Goal: Transaction & Acquisition: Book appointment/travel/reservation

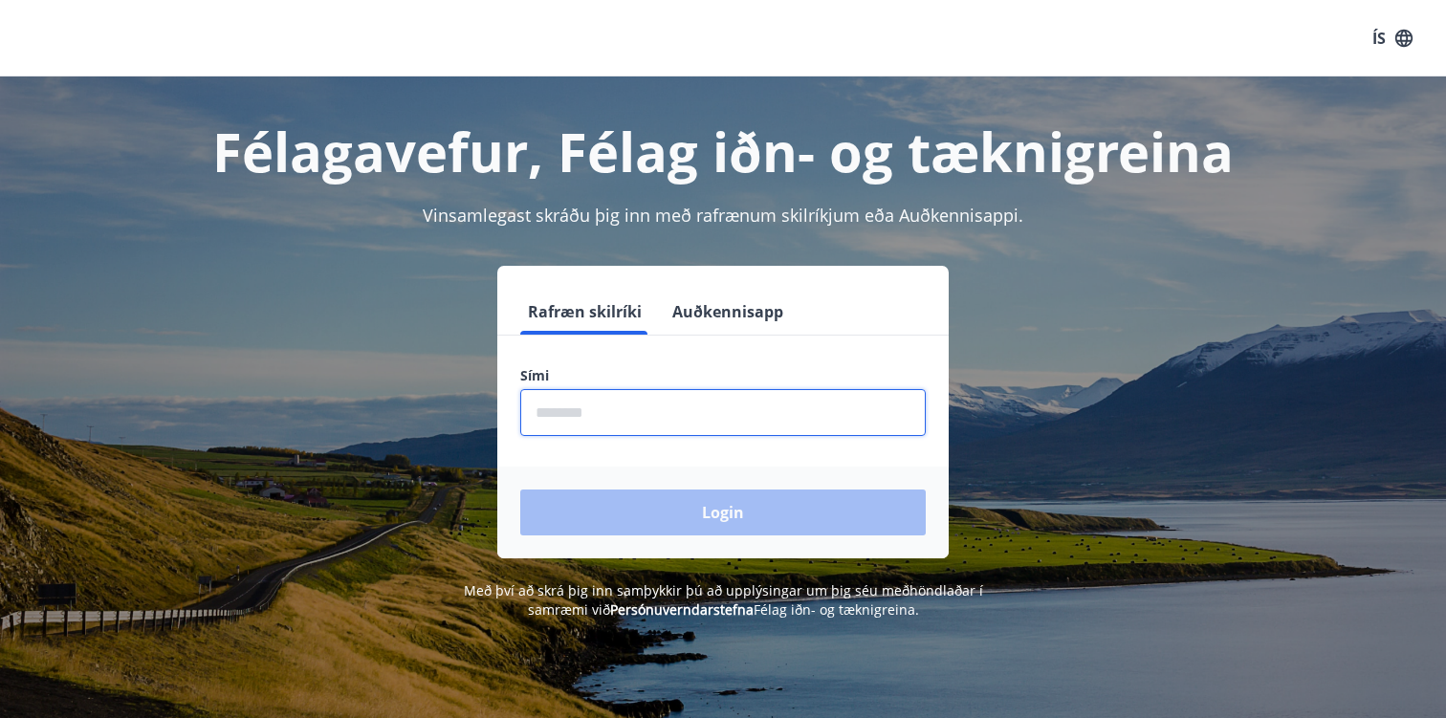
click at [660, 408] on input "phone" at bounding box center [722, 412] width 405 height 47
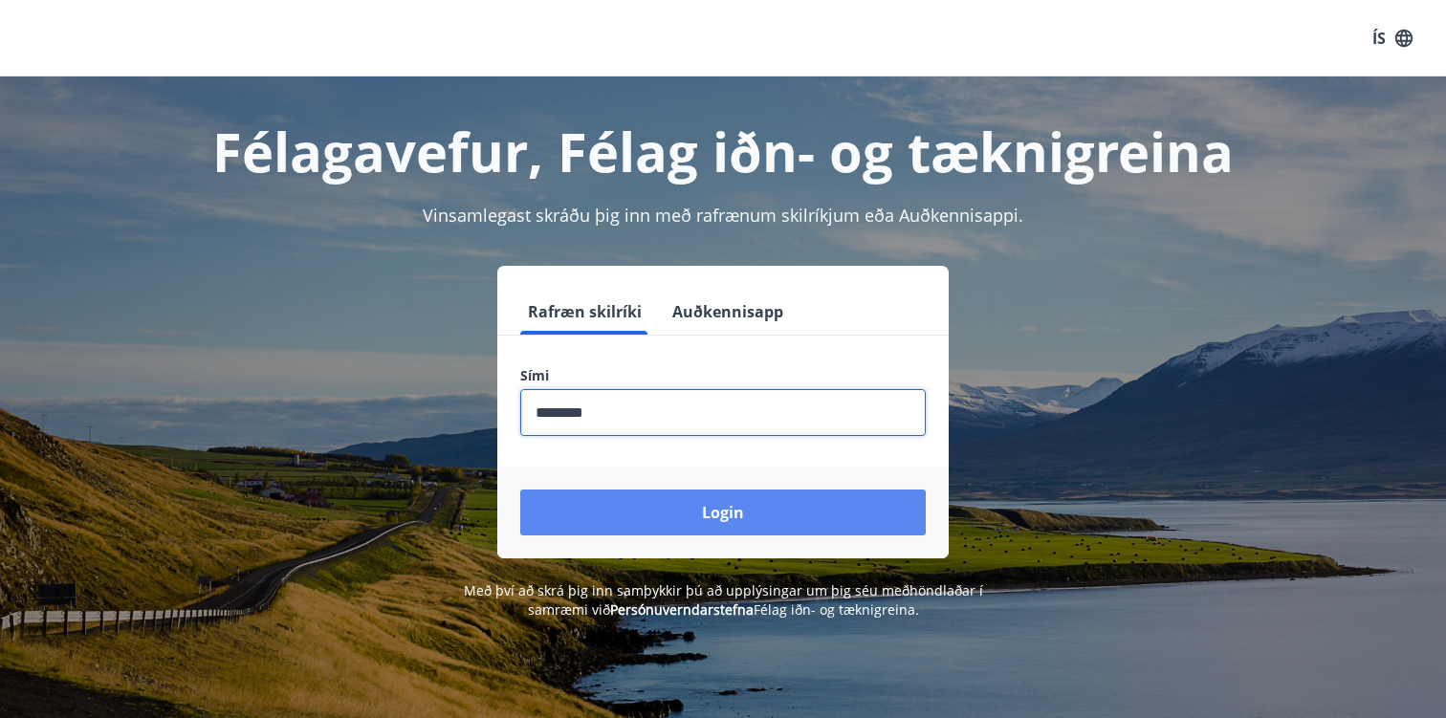
type input "********"
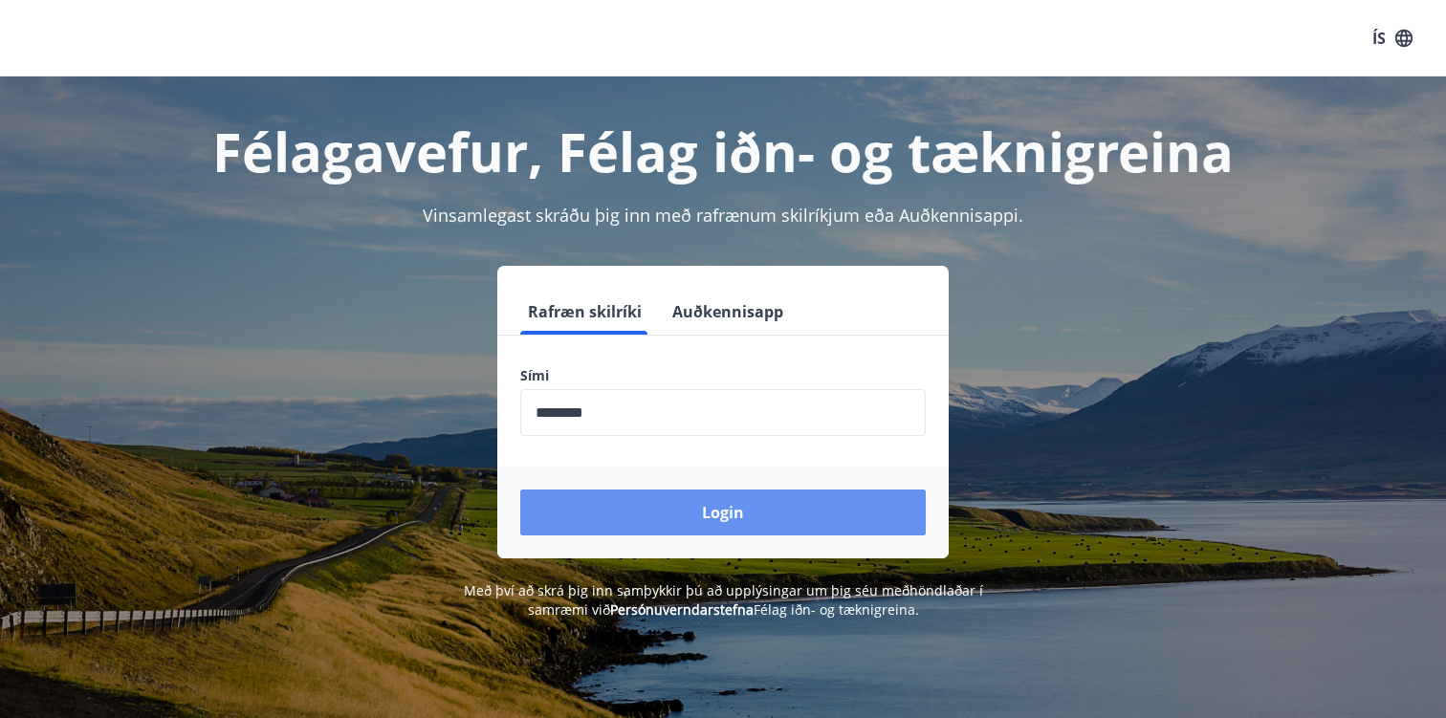
click at [678, 510] on button "Login" at bounding box center [722, 513] width 405 height 46
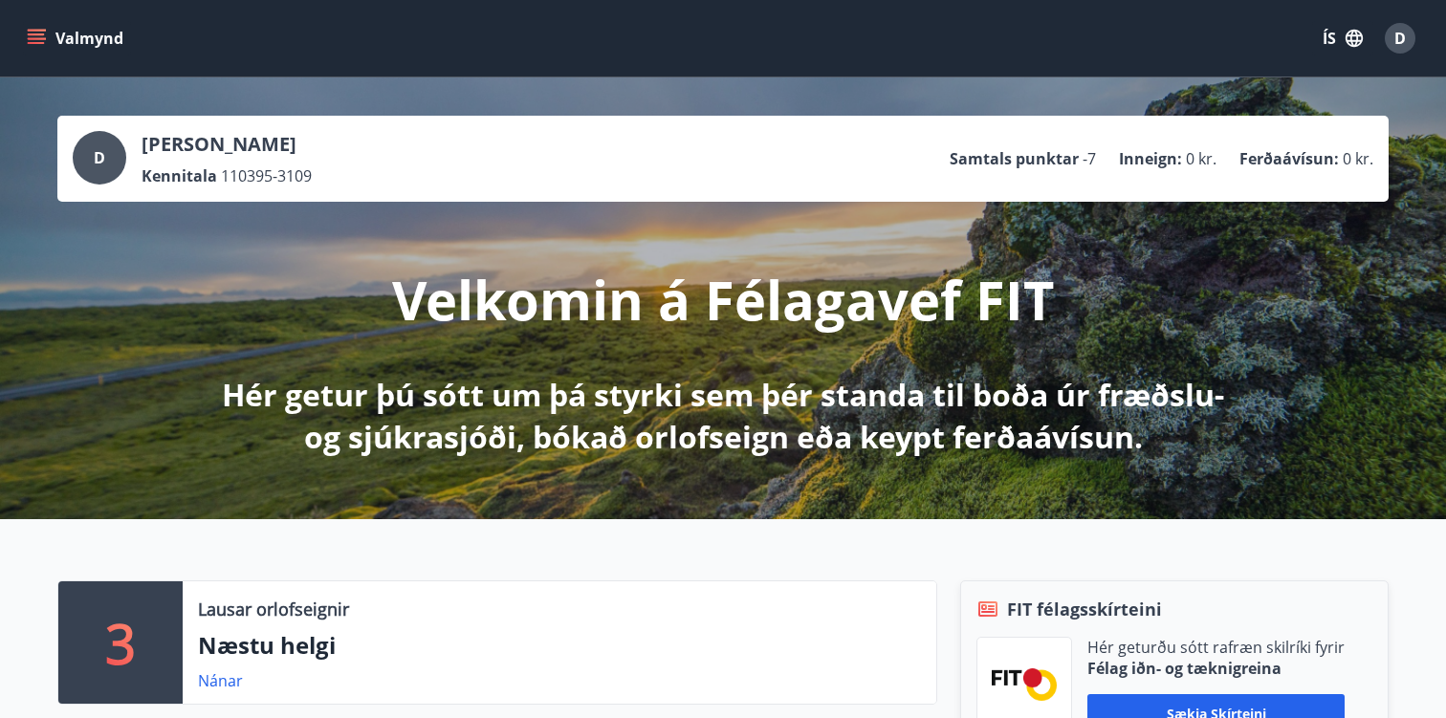
click at [1406, 42] on div "D" at bounding box center [1400, 38] width 31 height 31
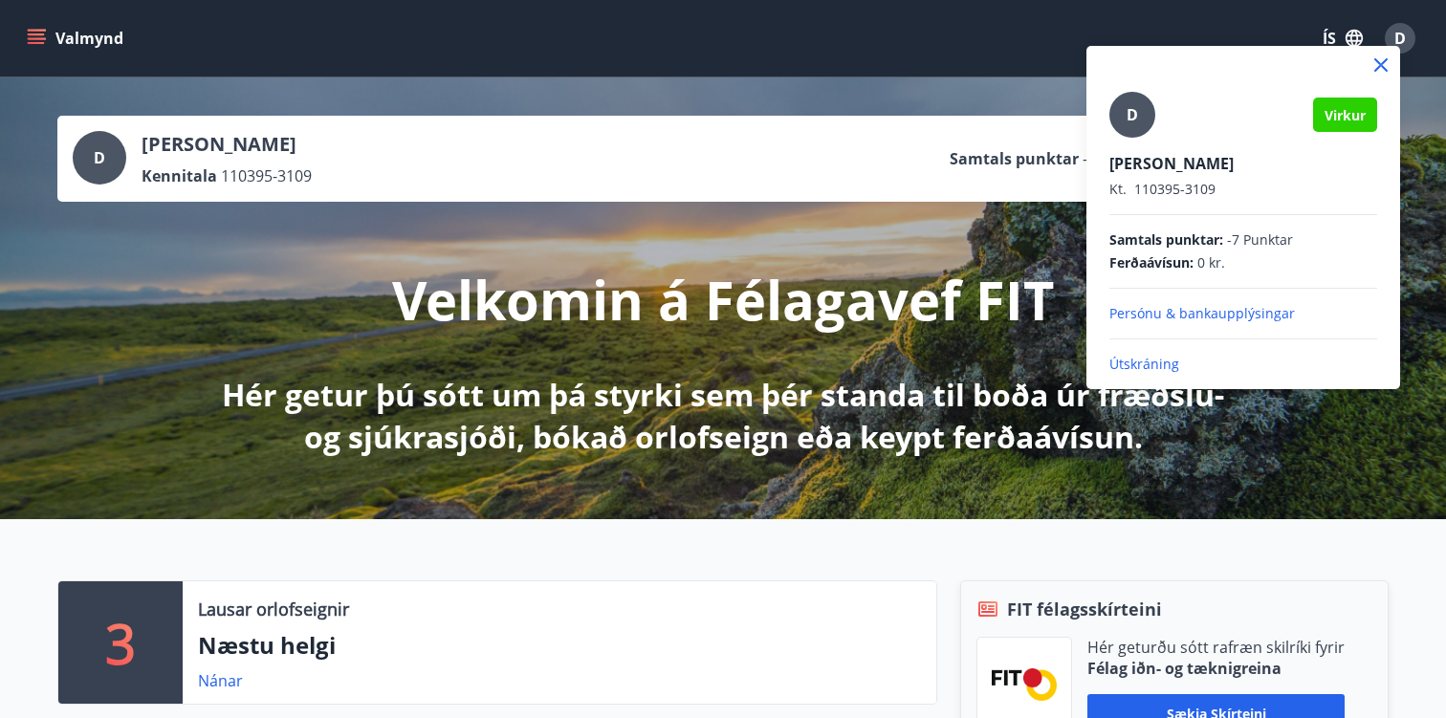
click at [1383, 70] on icon at bounding box center [1380, 65] width 23 height 23
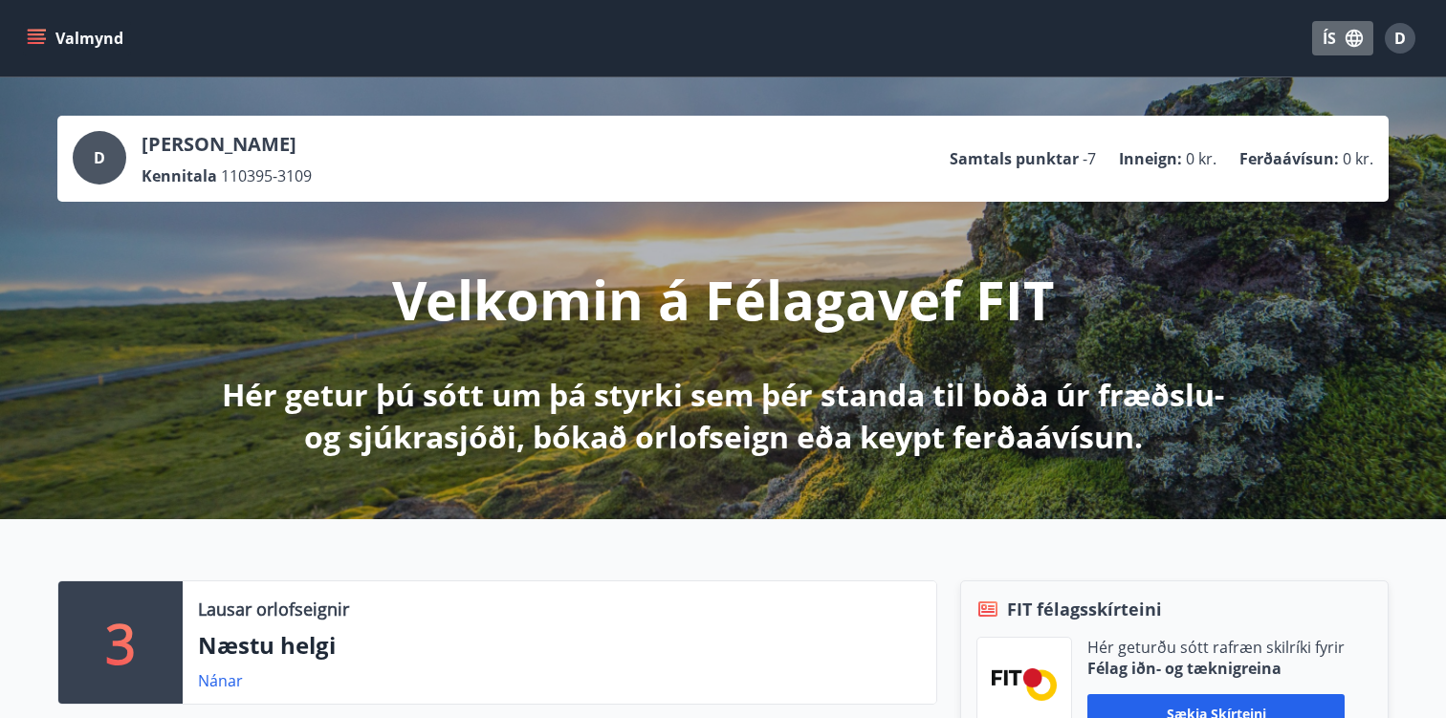
click at [1359, 37] on icon "button" at bounding box center [1354, 38] width 21 height 21
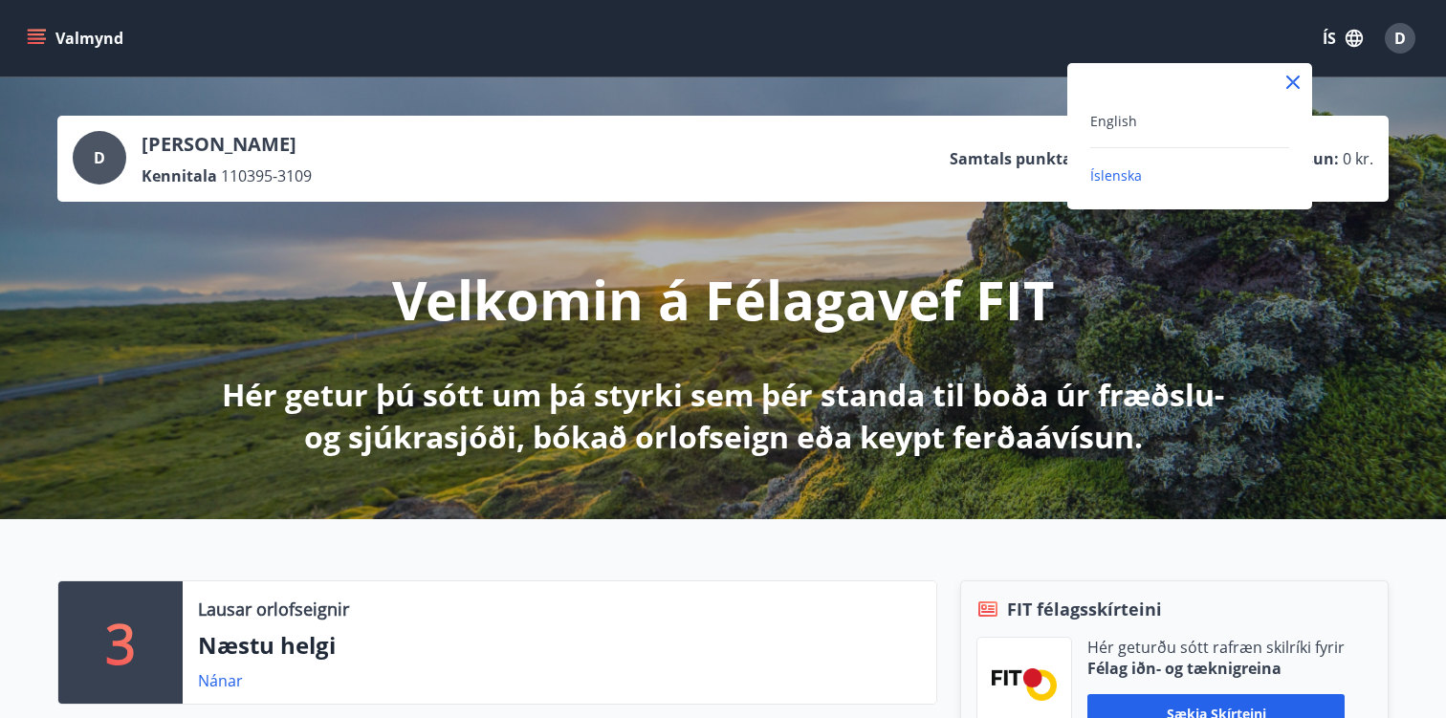
click at [1419, 27] on div at bounding box center [723, 359] width 1446 height 718
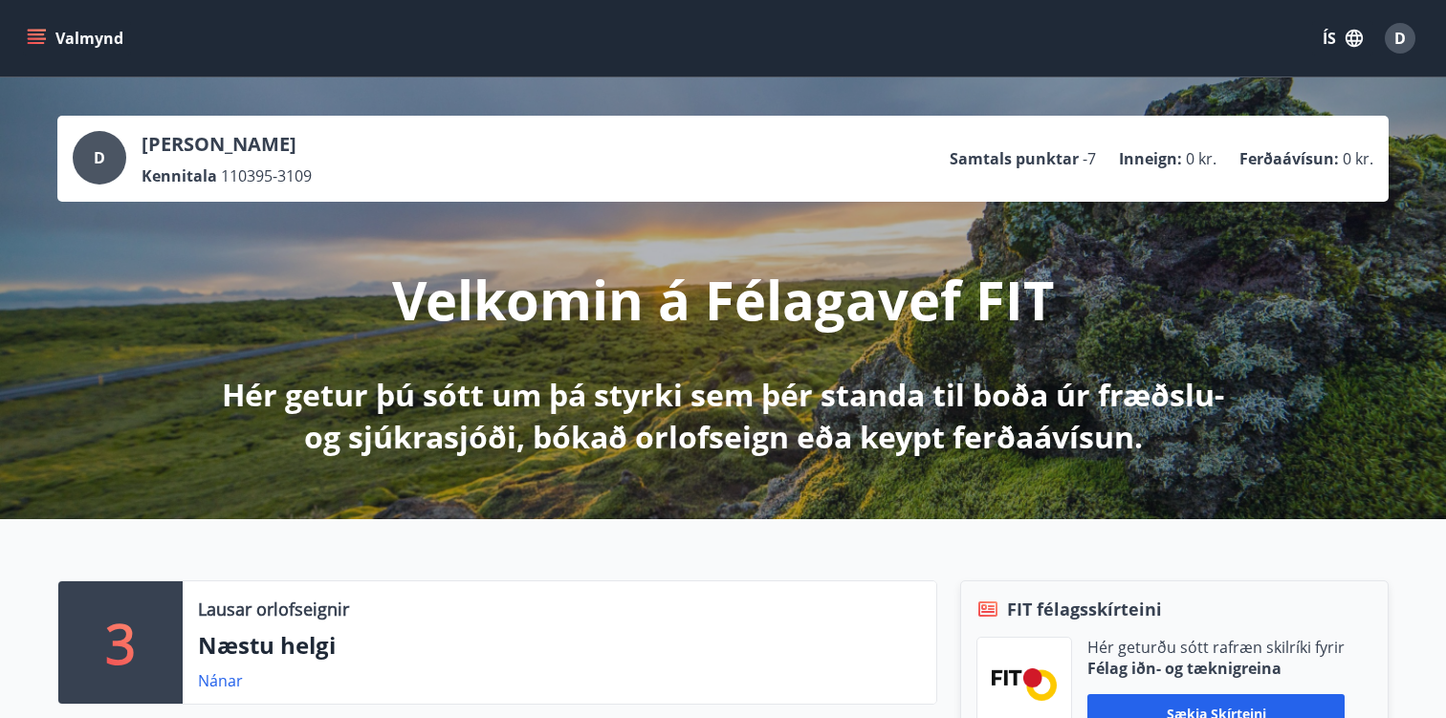
click at [1404, 38] on span "D" at bounding box center [1399, 38] width 11 height 21
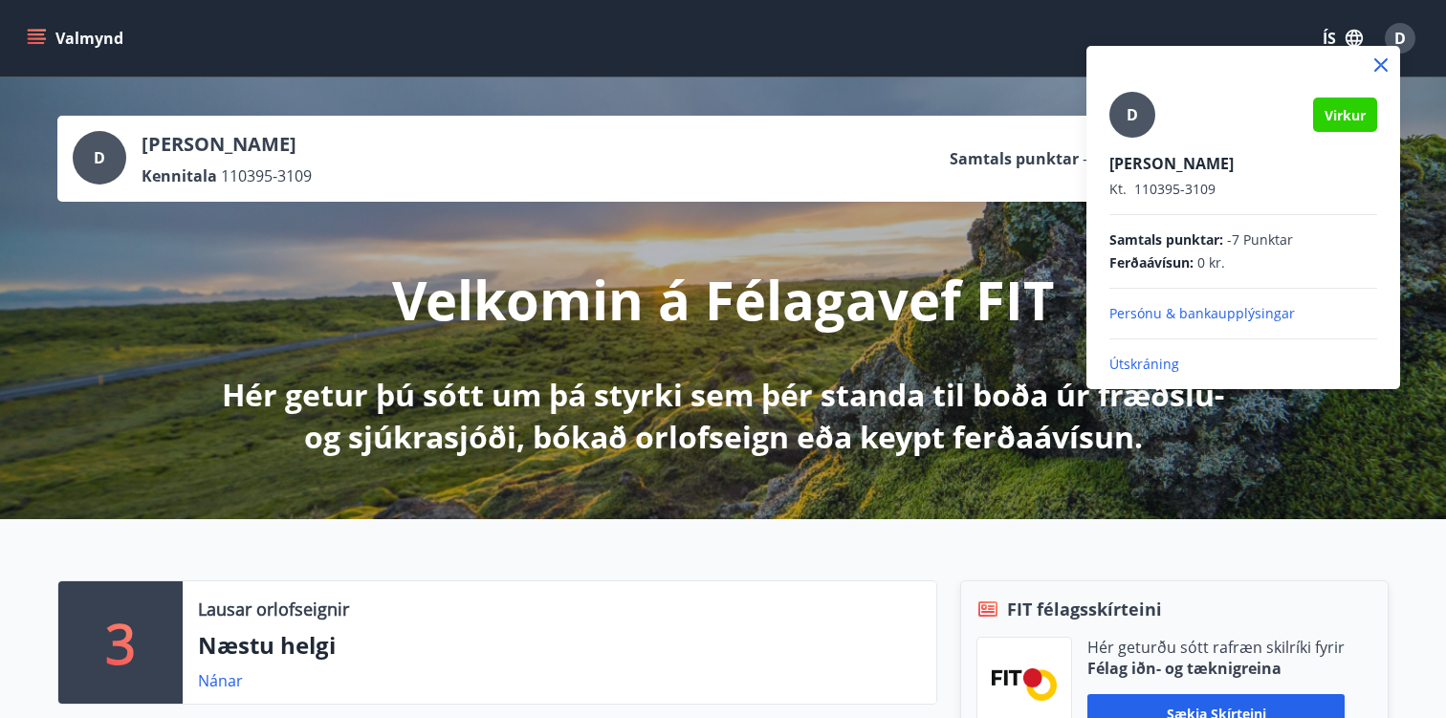
click at [1403, 38] on div at bounding box center [723, 359] width 1446 height 718
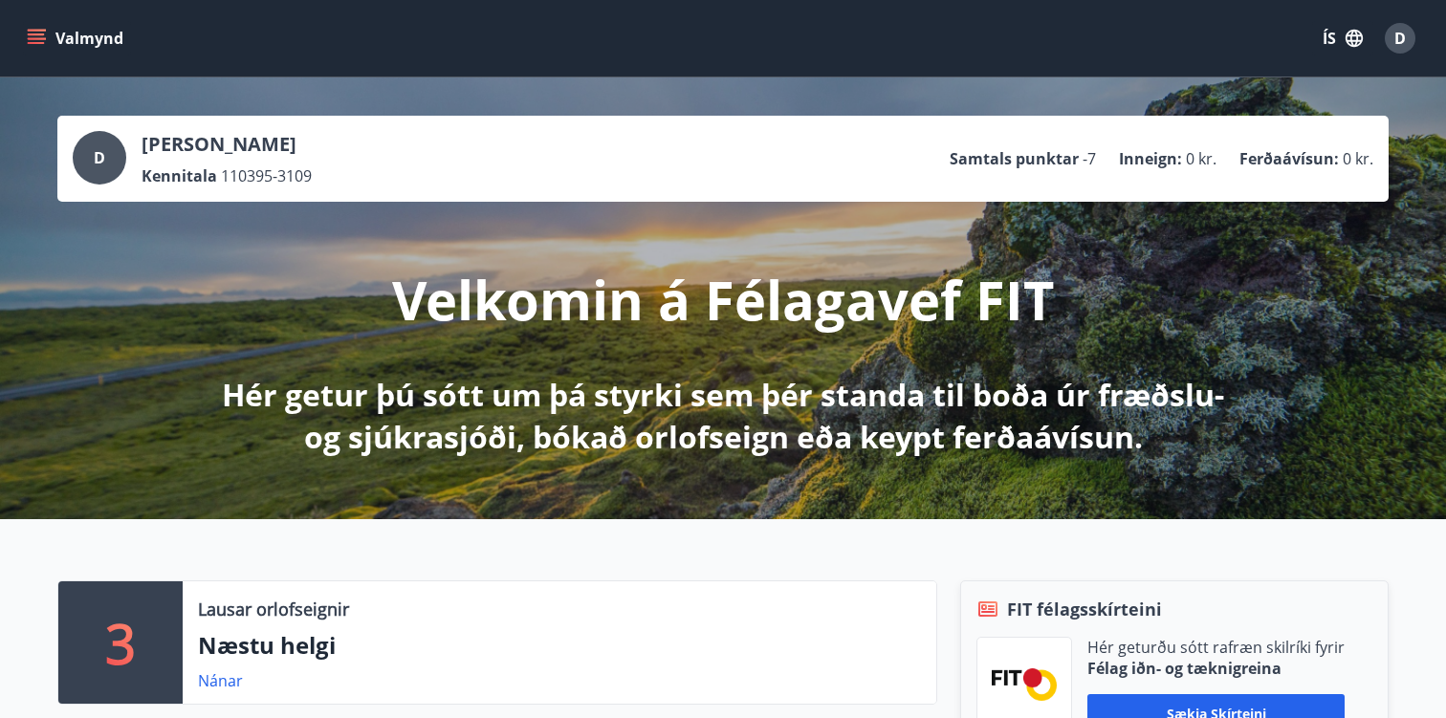
click at [44, 31] on icon "menu" at bounding box center [38, 31] width 21 height 2
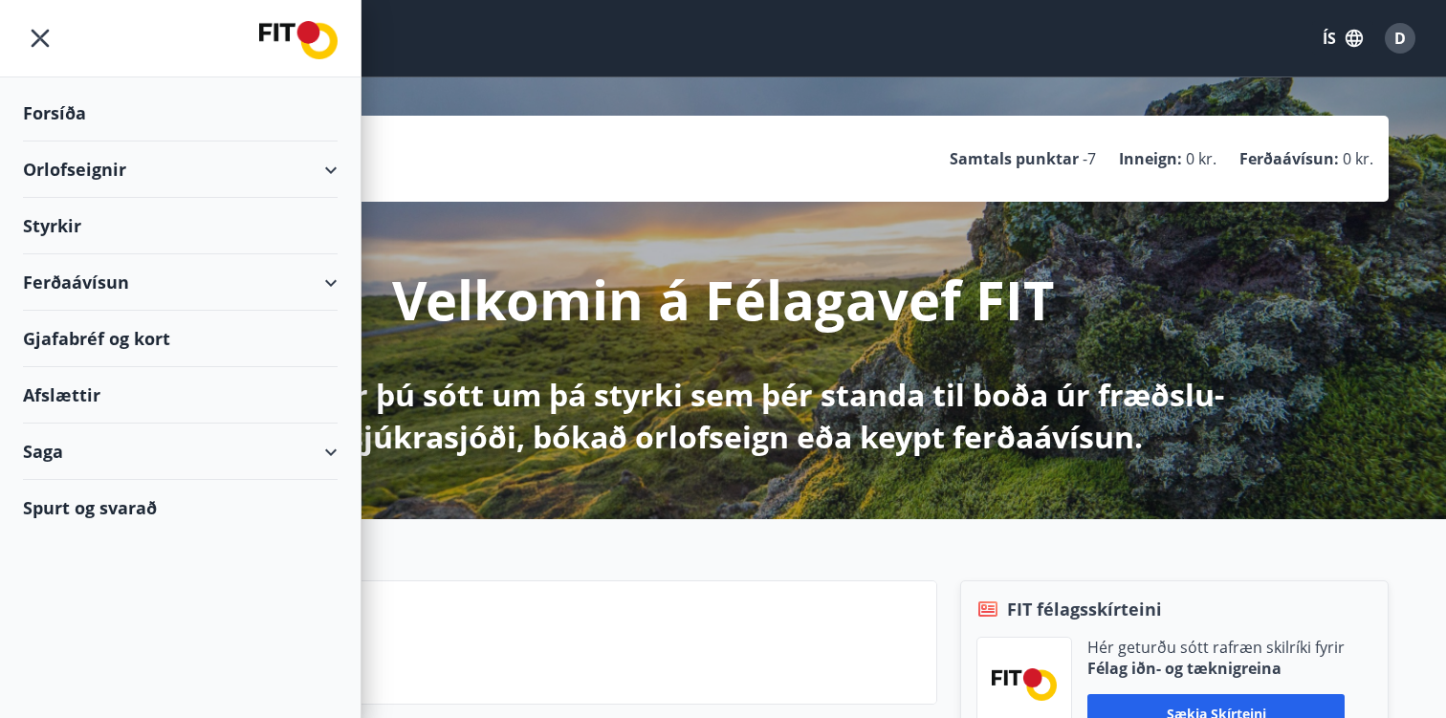
click at [152, 176] on div "Orlofseignir" at bounding box center [180, 170] width 315 height 56
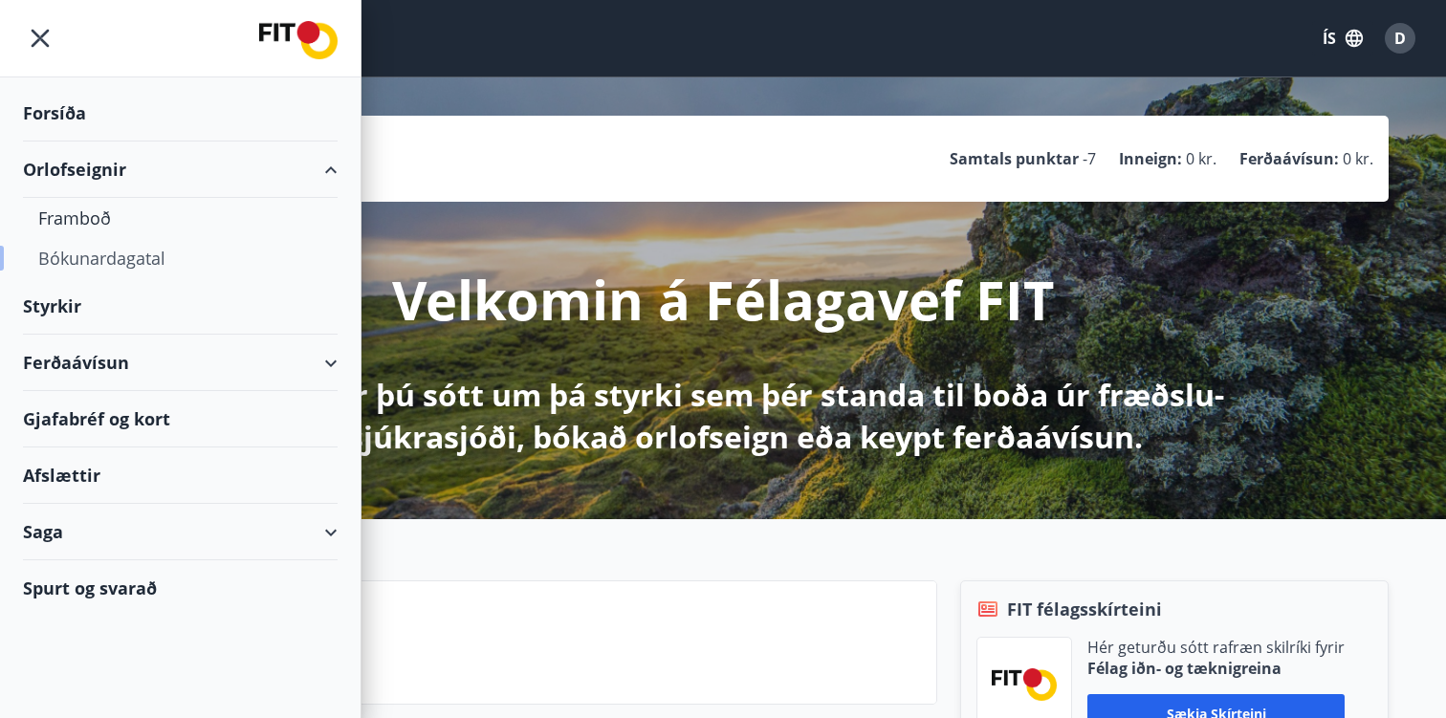
click at [90, 251] on div "Bókunardagatal" at bounding box center [180, 258] width 284 height 40
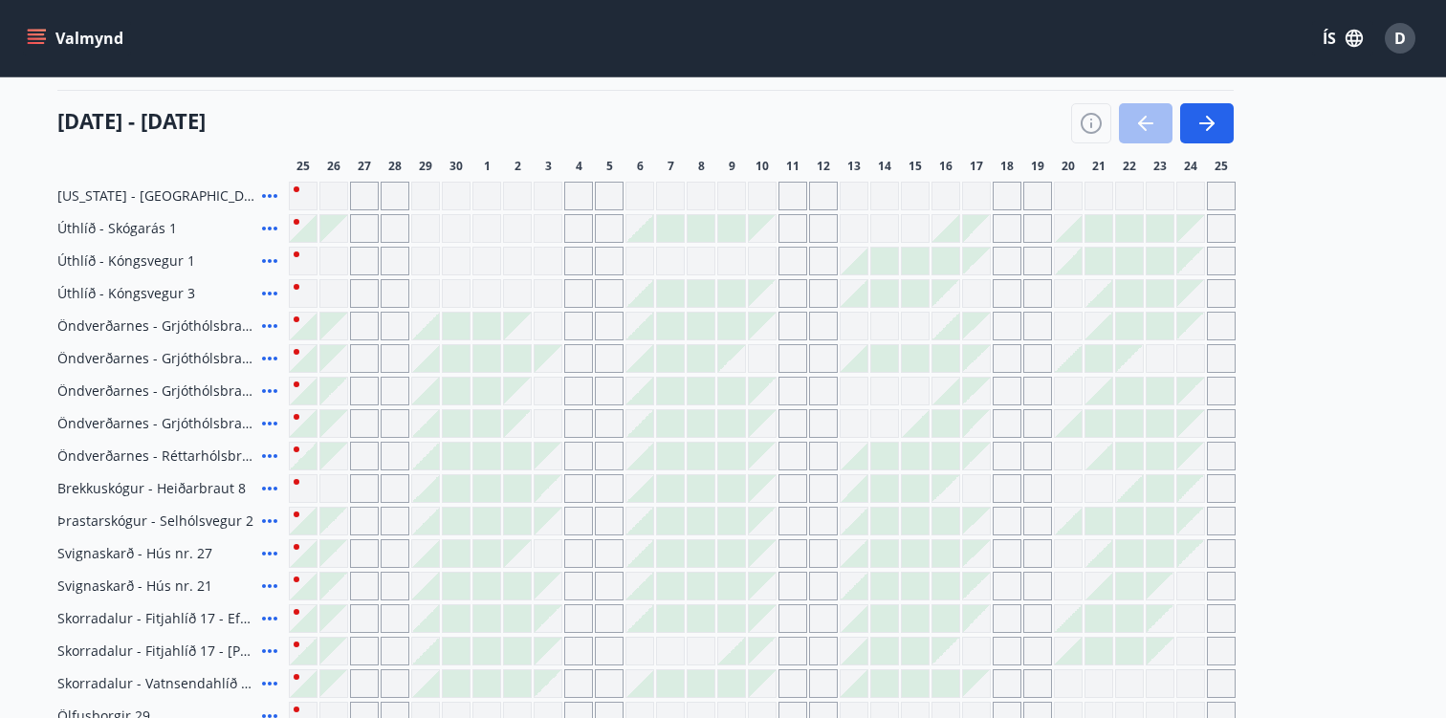
scroll to position [229, 0]
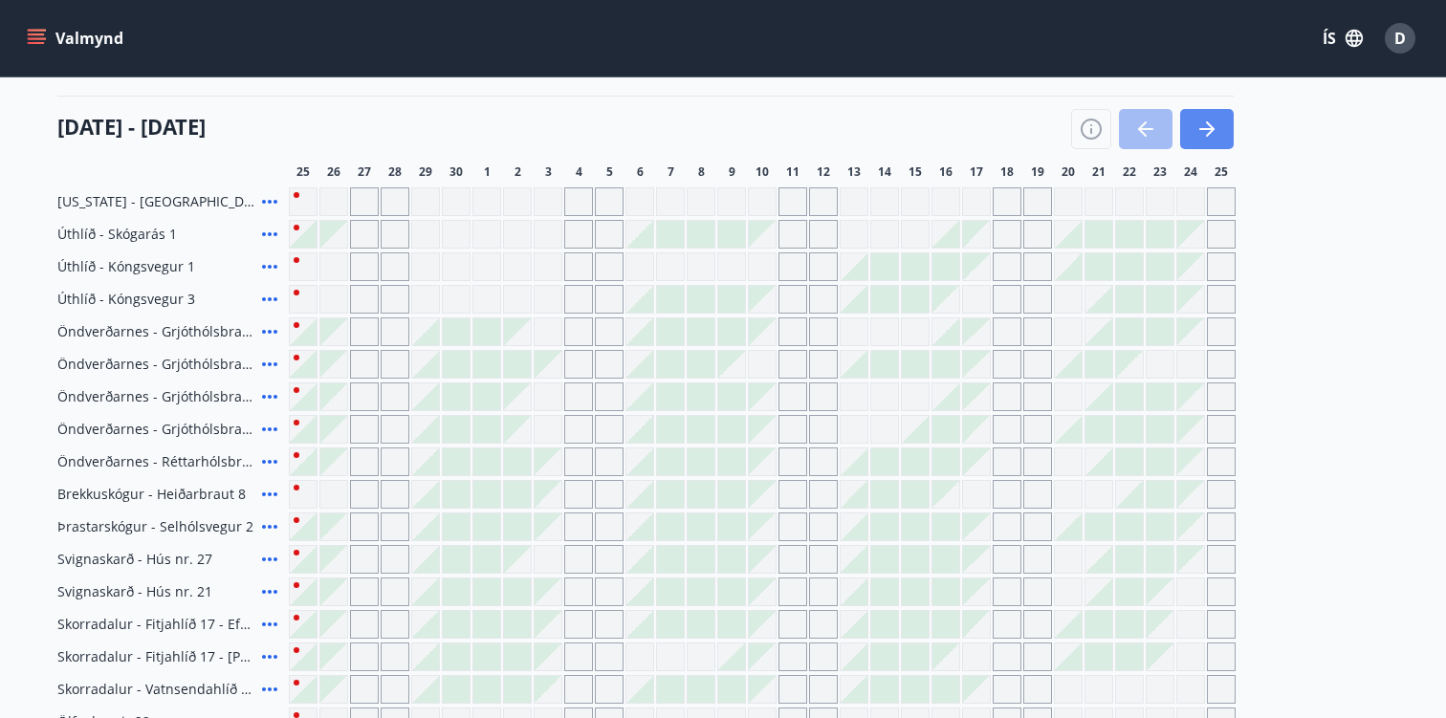
click at [1216, 132] on icon "button" at bounding box center [1206, 129] width 23 height 23
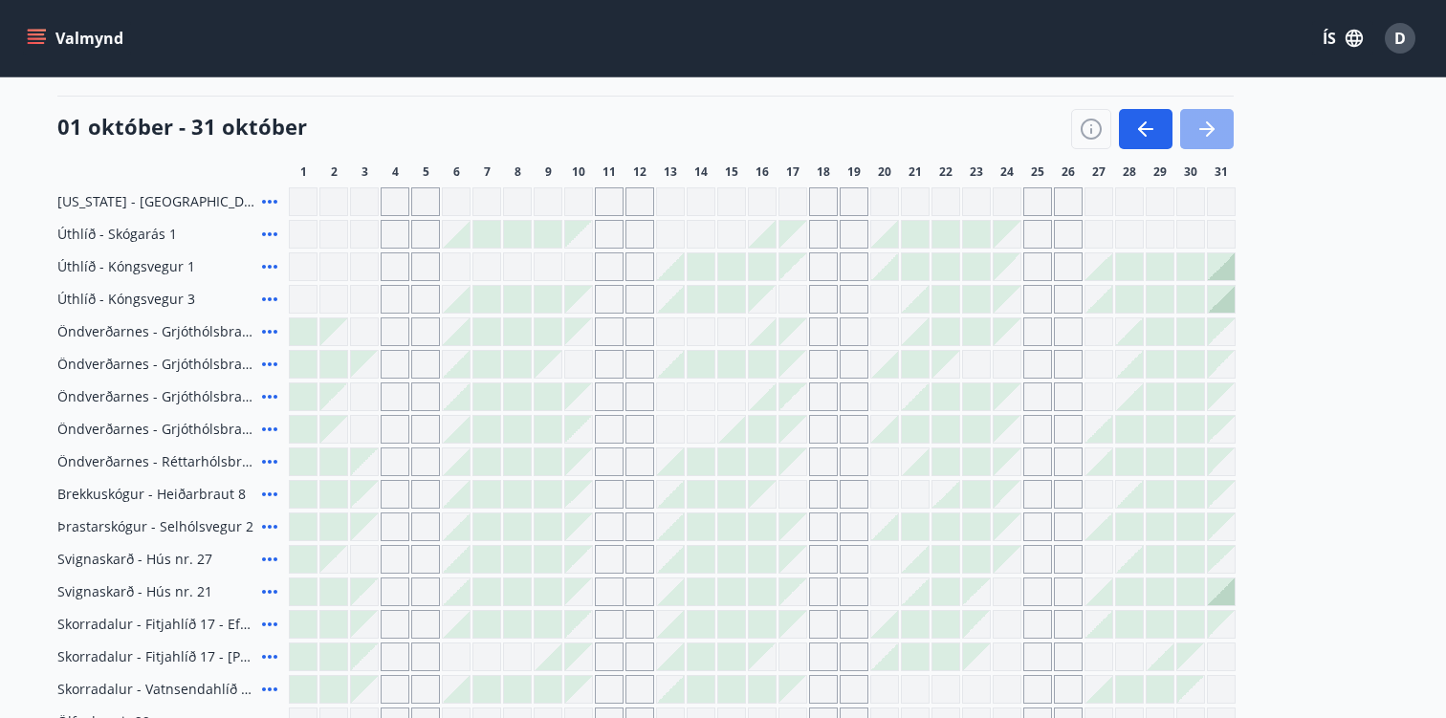
click at [1211, 126] on icon "button" at bounding box center [1210, 128] width 9 height 15
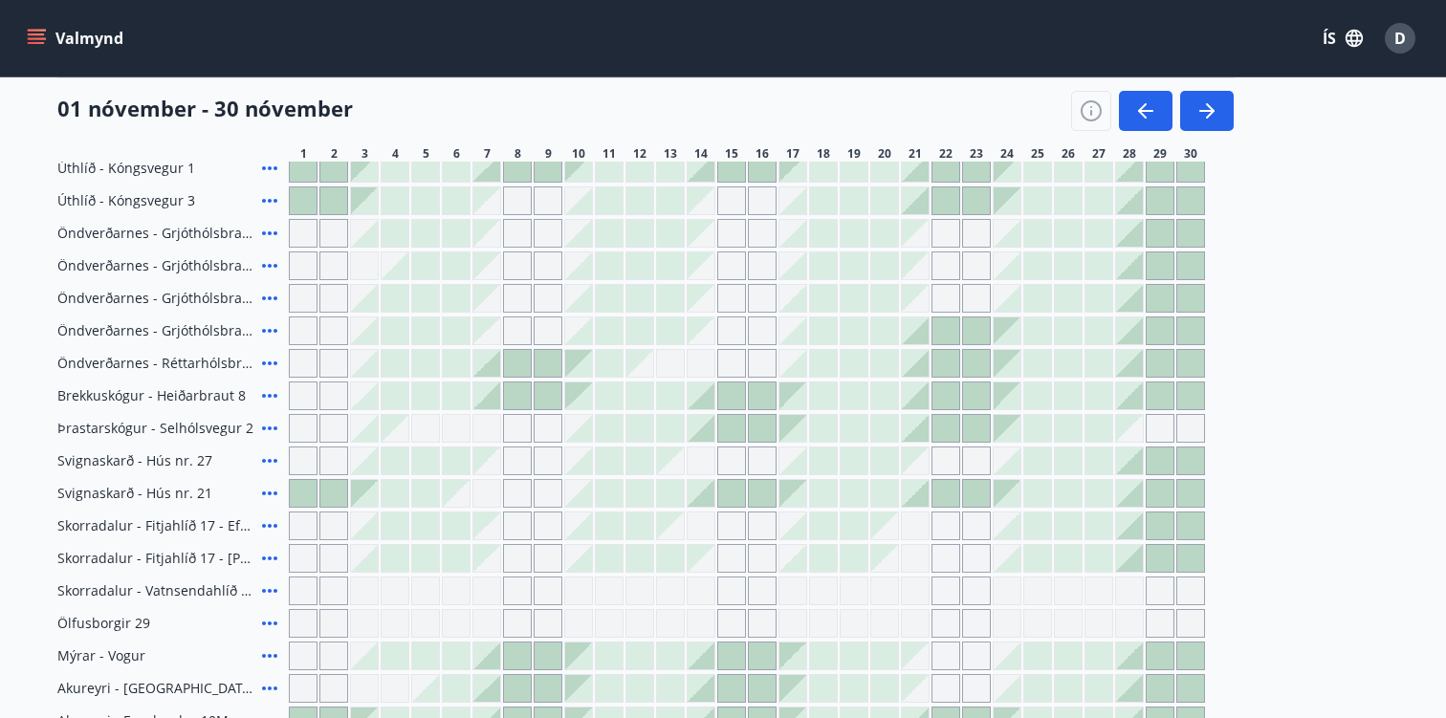
scroll to position [325, 0]
click at [145, 463] on span "Svignaskarð - Hús nr. 27" at bounding box center [134, 462] width 155 height 19
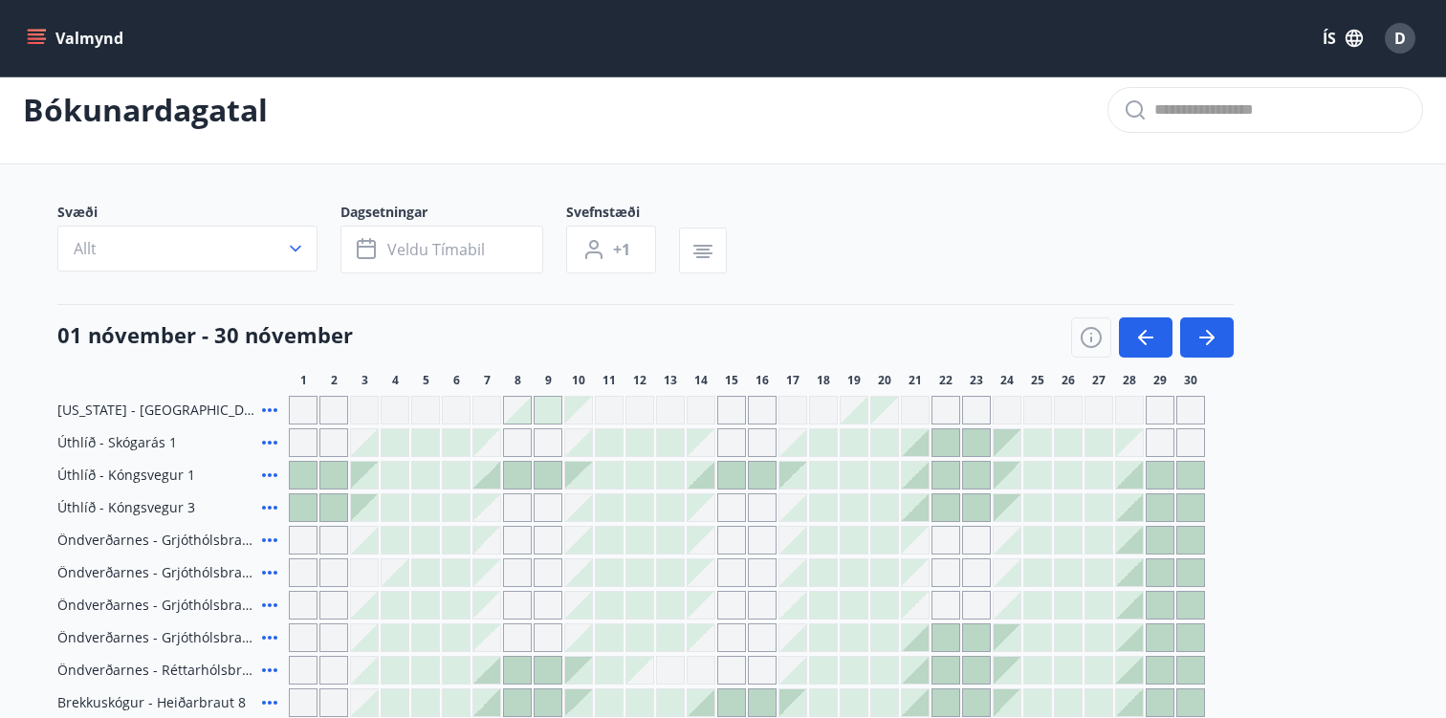
scroll to position [23, 0]
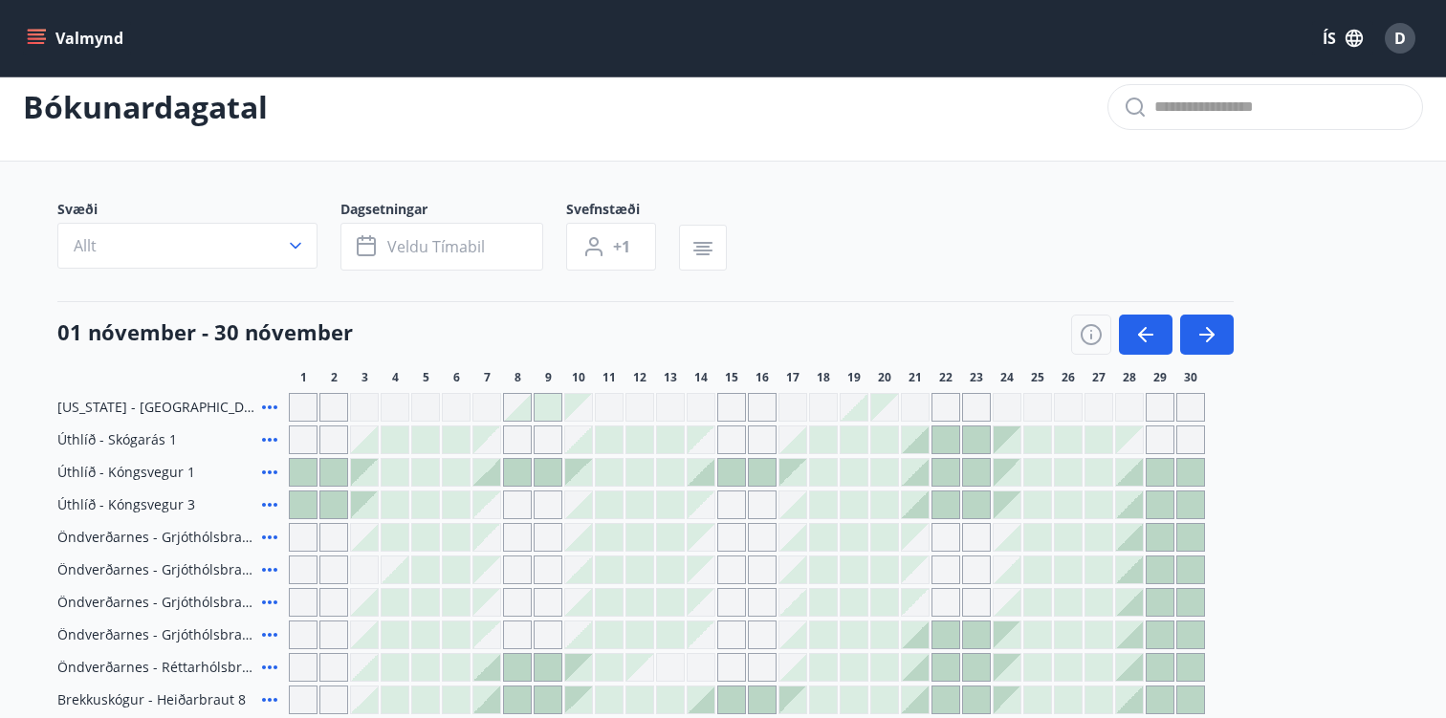
click at [159, 501] on span "Úthlíð - Kóngsvegur 3" at bounding box center [126, 504] width 138 height 19
click at [269, 501] on icon at bounding box center [269, 504] width 23 height 23
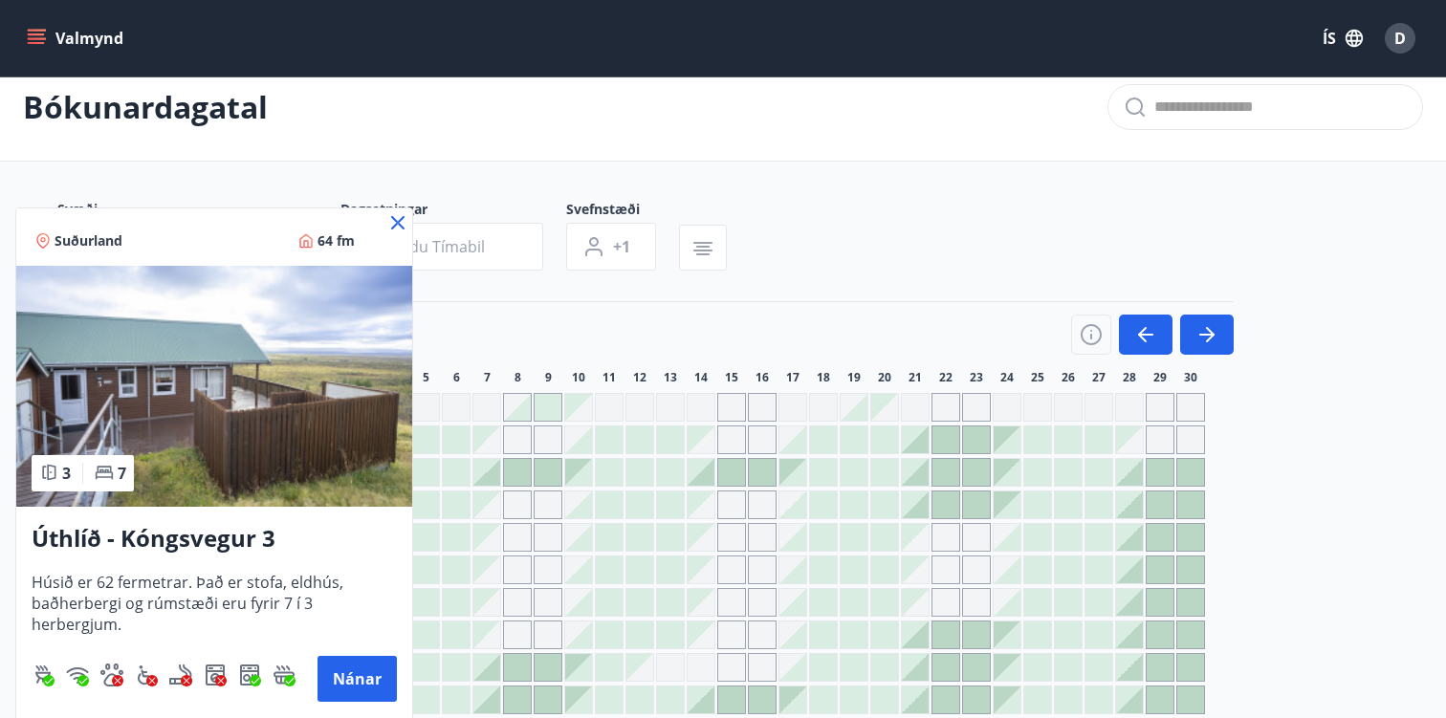
click at [403, 218] on icon at bounding box center [397, 222] width 13 height 13
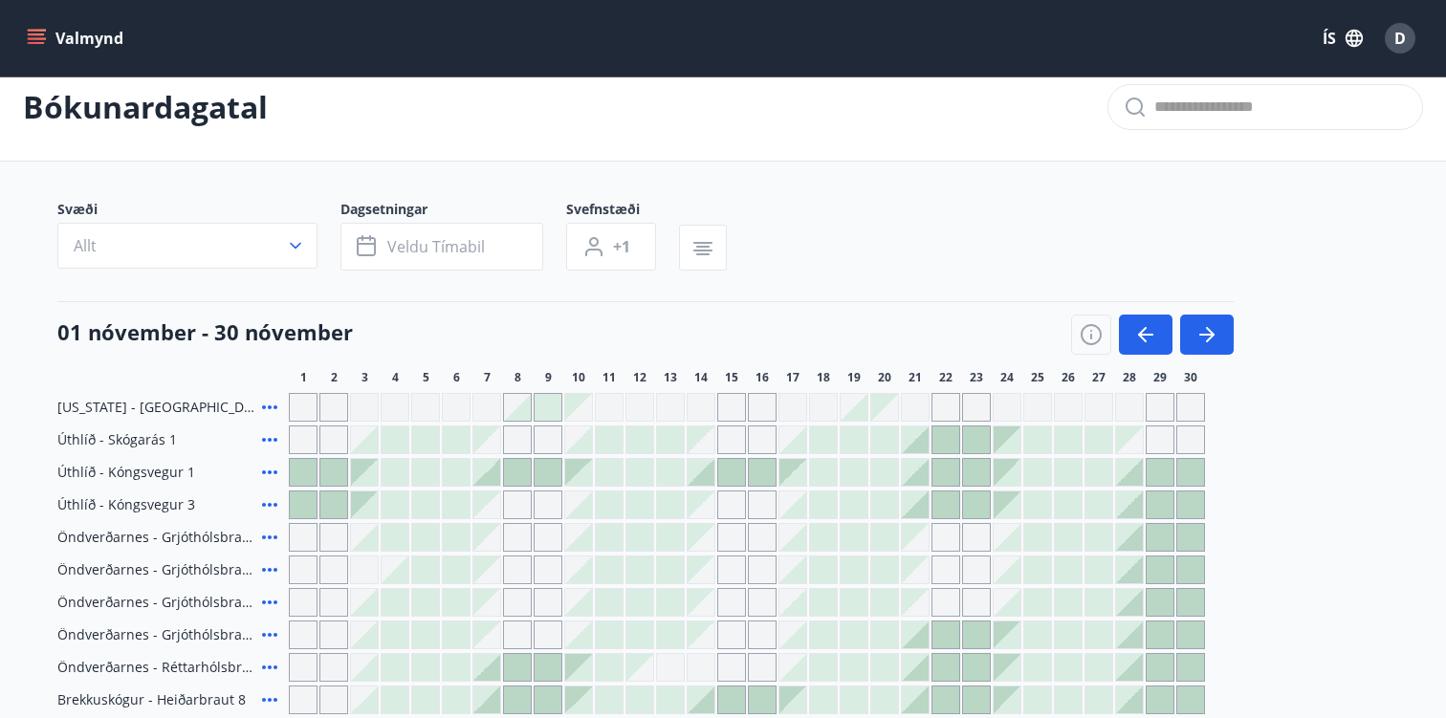
click at [266, 471] on icon at bounding box center [269, 472] width 23 height 23
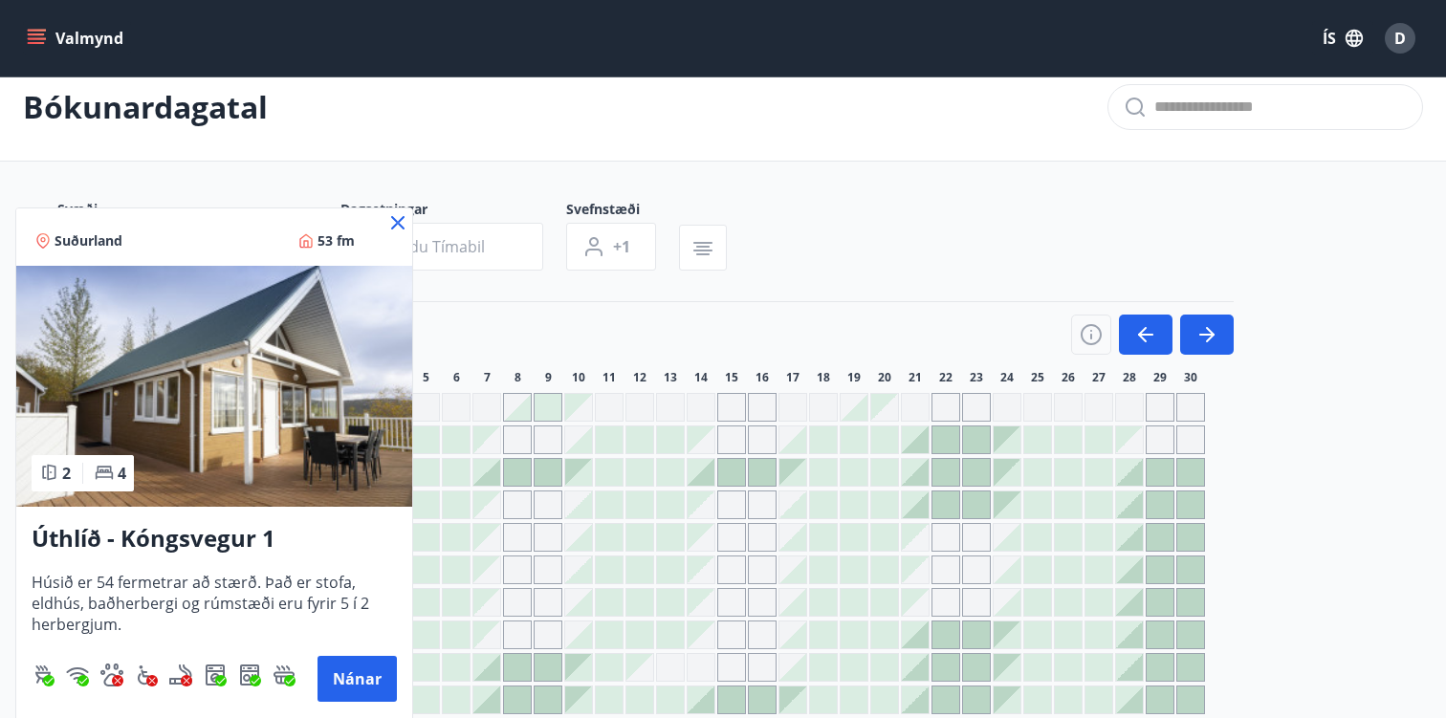
click at [399, 227] on icon at bounding box center [397, 222] width 23 height 23
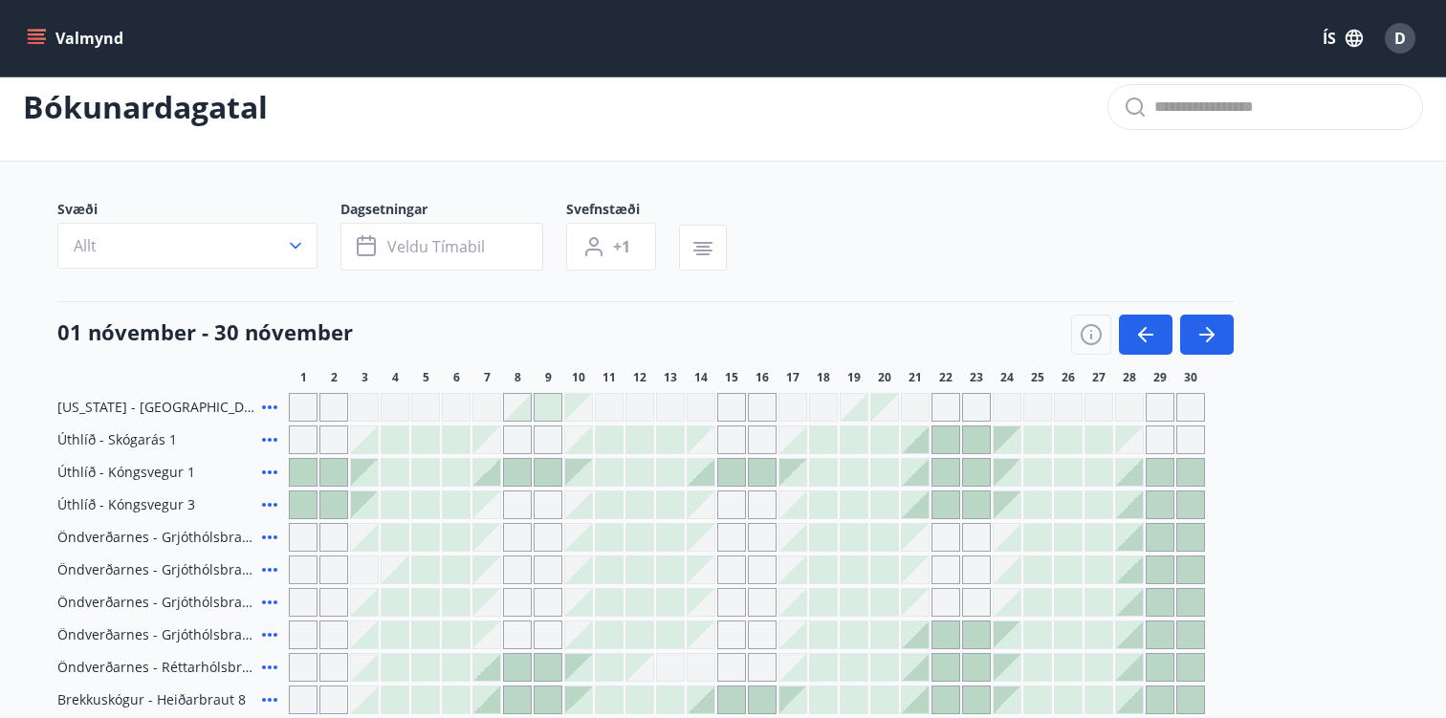
click at [303, 508] on div at bounding box center [303, 505] width 27 height 27
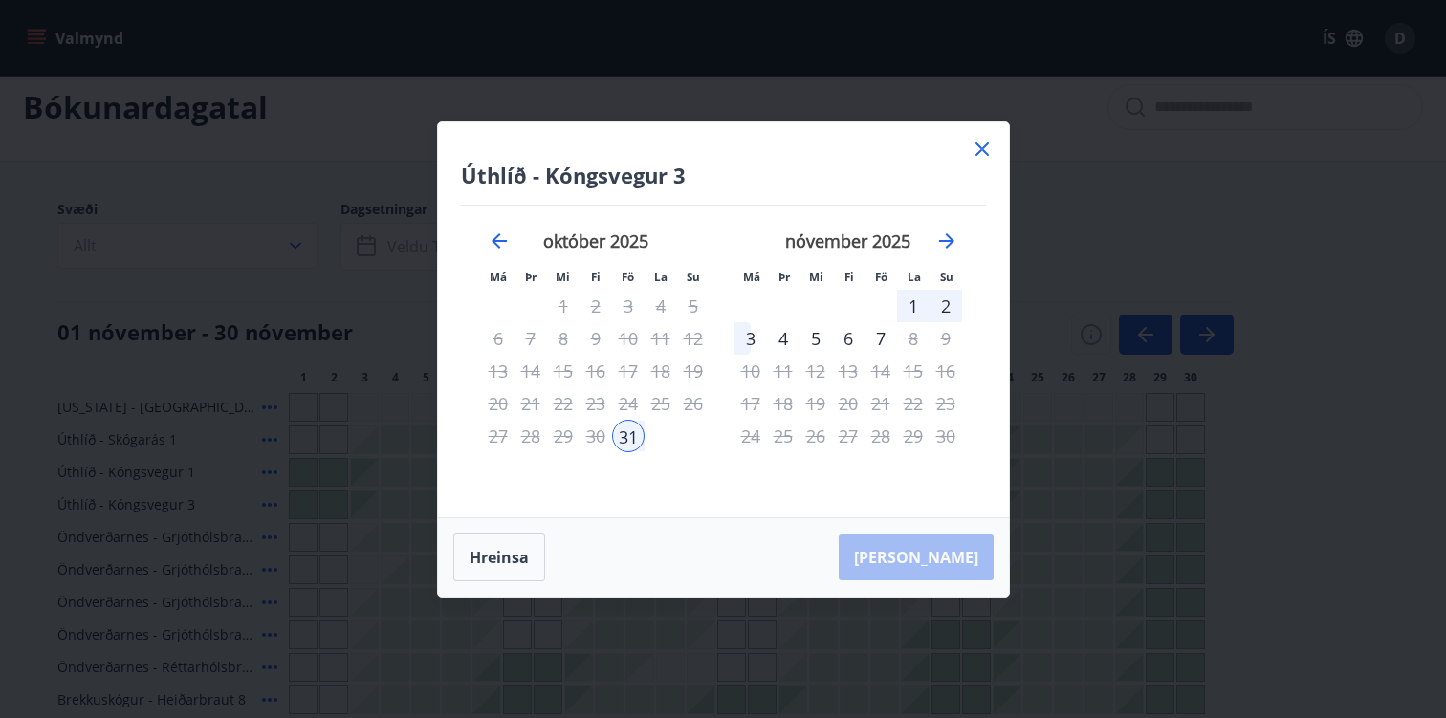
click at [628, 437] on div "31" at bounding box center [628, 436] width 33 height 33
click at [755, 338] on div "3" at bounding box center [750, 338] width 33 height 33
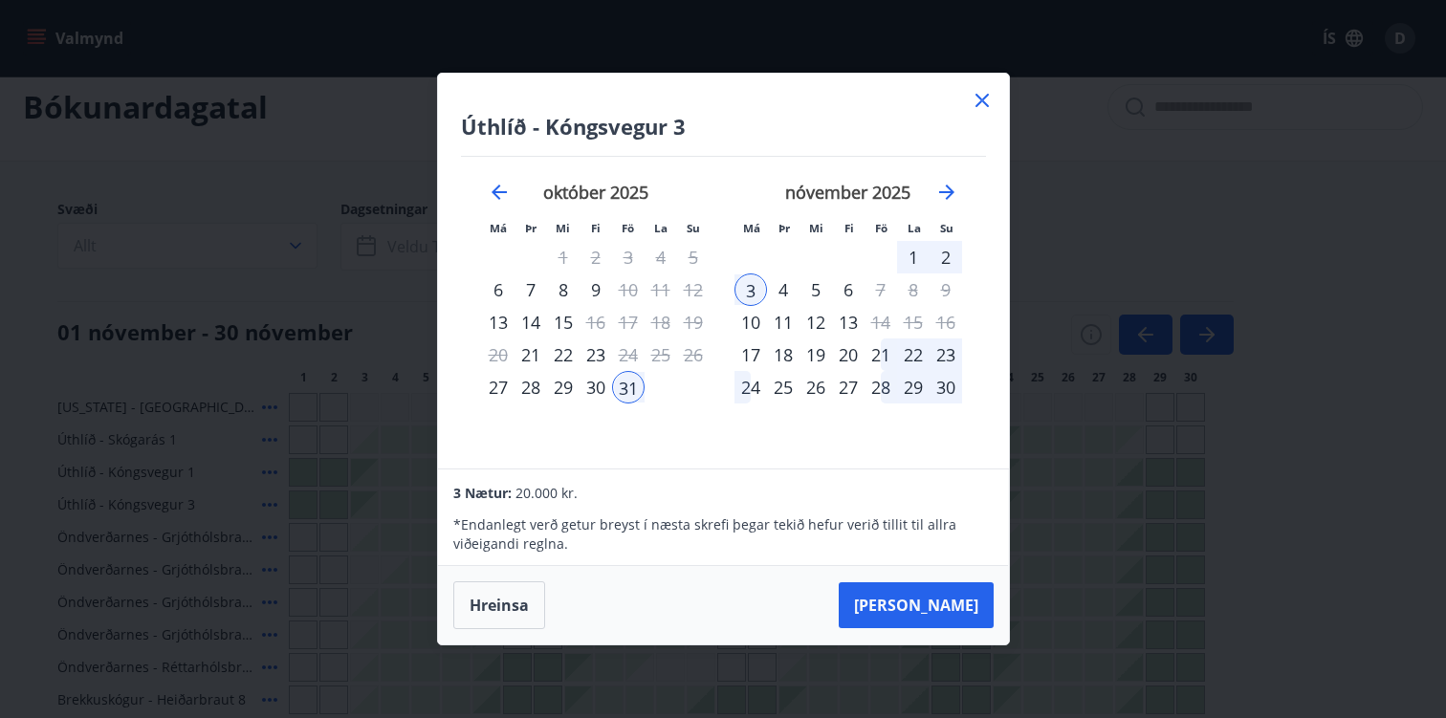
click at [947, 257] on div "2" at bounding box center [946, 257] width 33 height 33
click at [946, 608] on button "[PERSON_NAME]" at bounding box center [916, 605] width 155 height 46
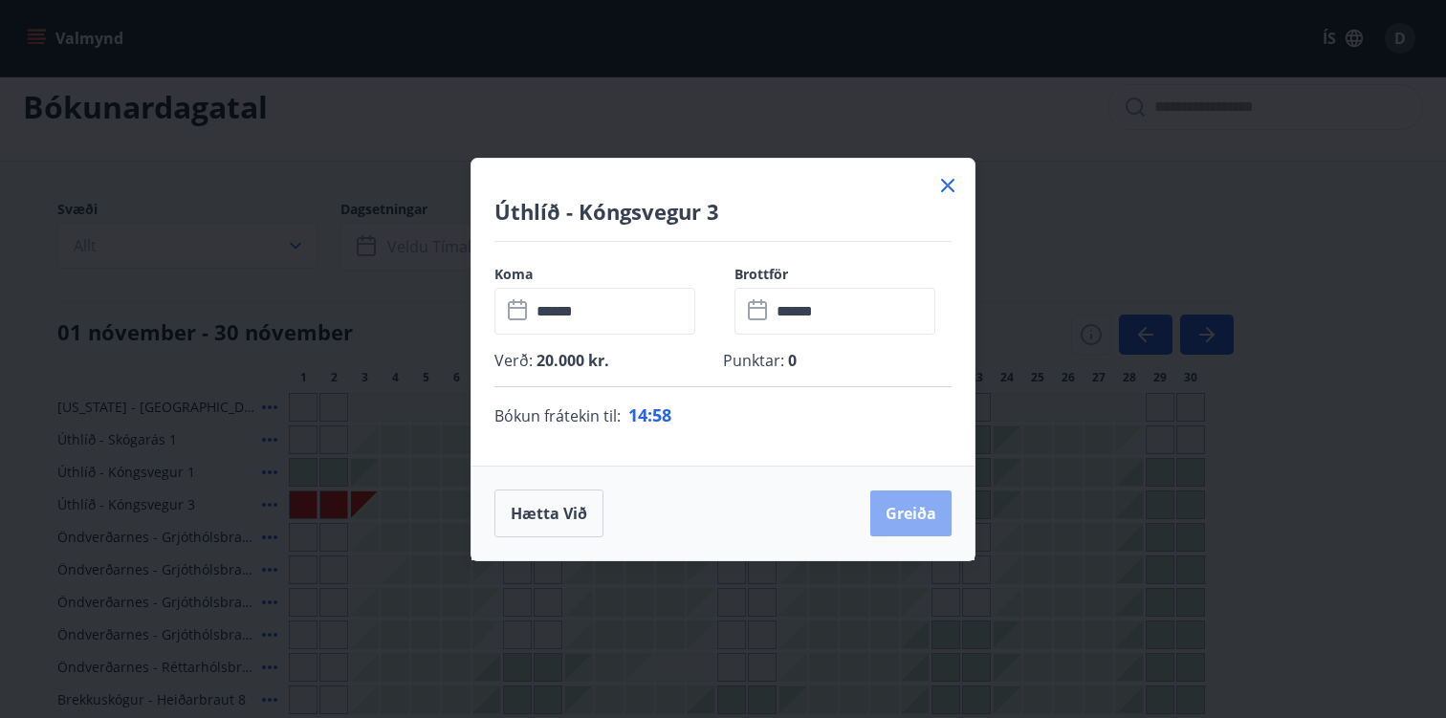
click at [905, 513] on button "Greiða" at bounding box center [910, 514] width 81 height 46
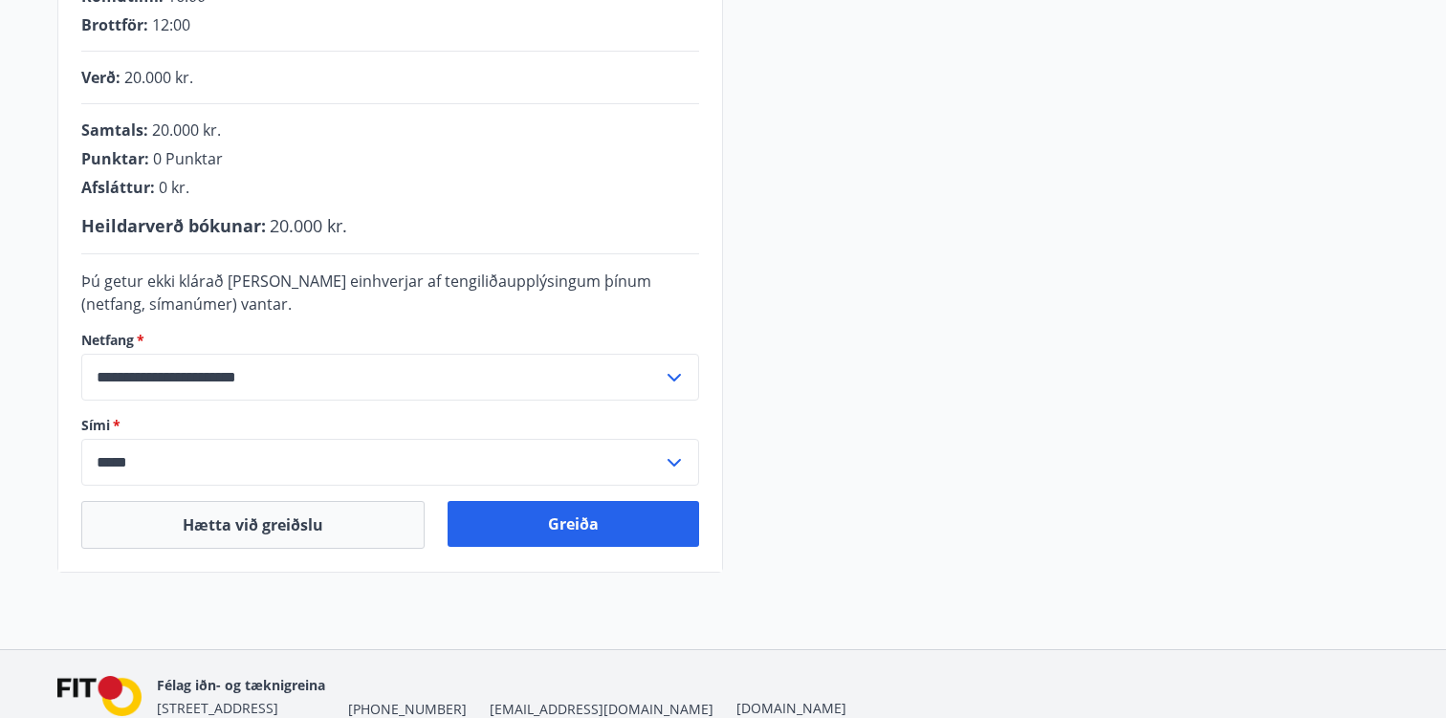
scroll to position [458, 0]
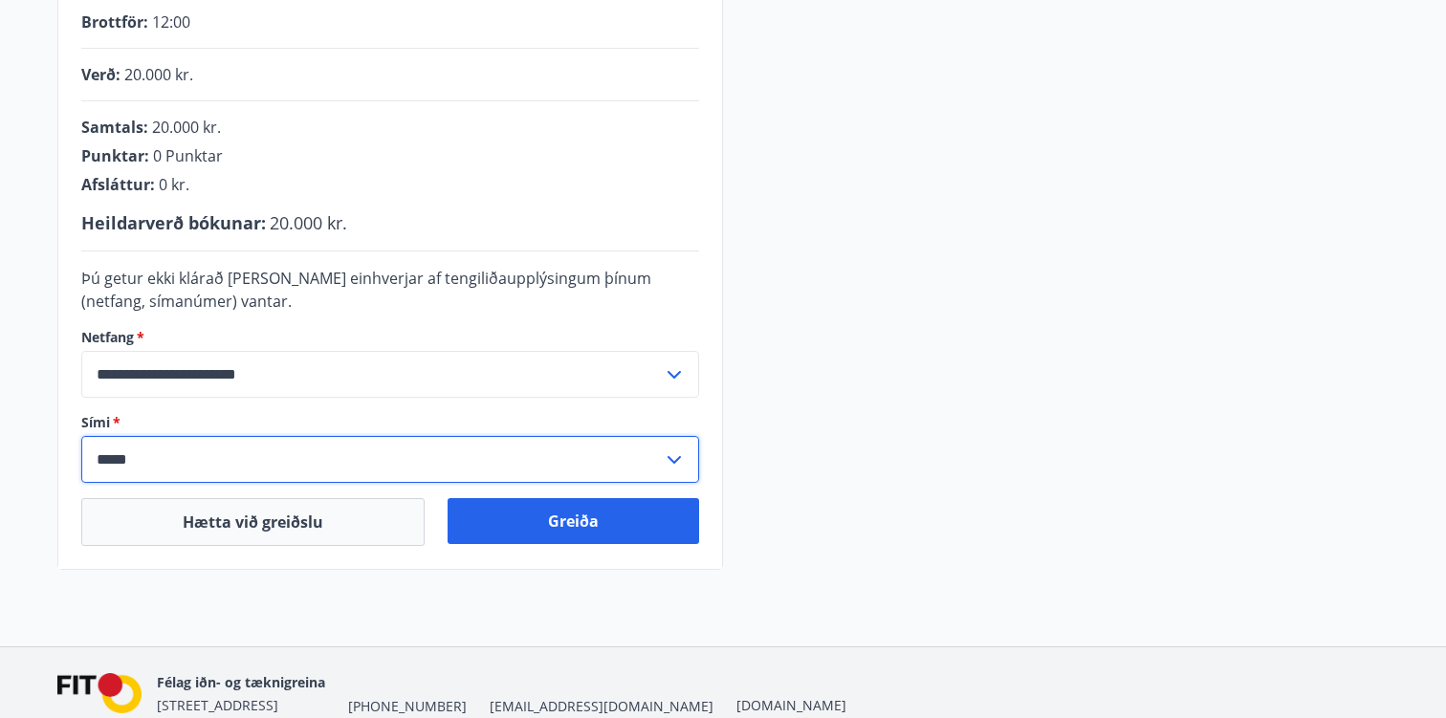
click at [518, 474] on input "*****" at bounding box center [371, 459] width 581 height 47
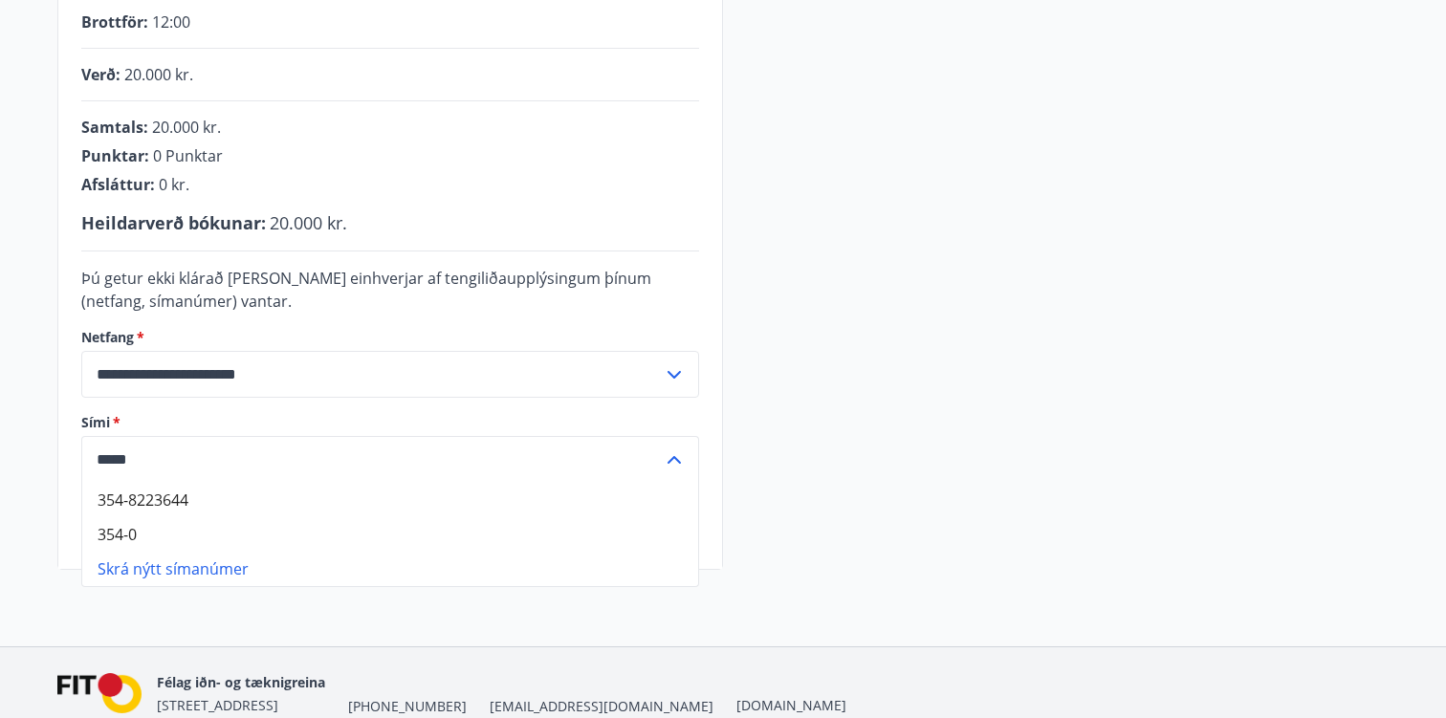
click at [403, 511] on li "354-8223644" at bounding box center [390, 500] width 616 height 34
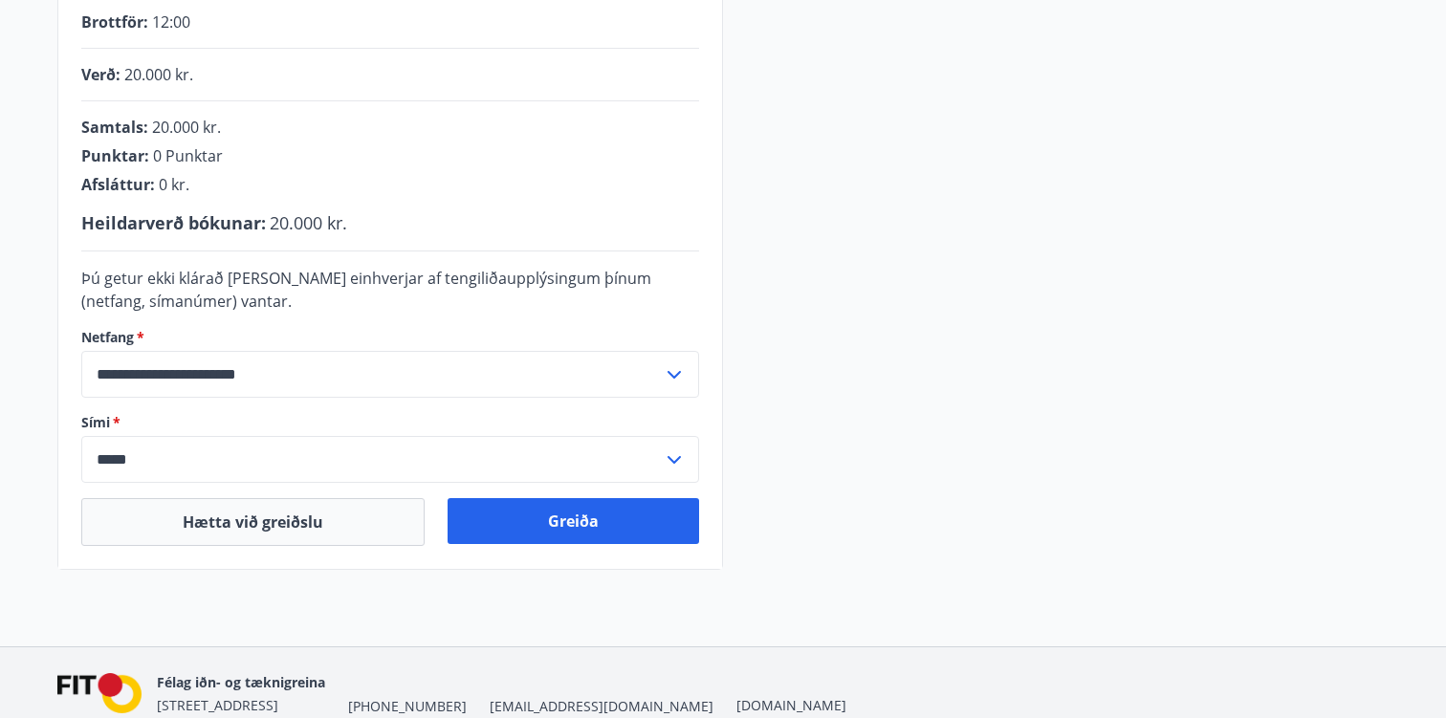
type input "**********"
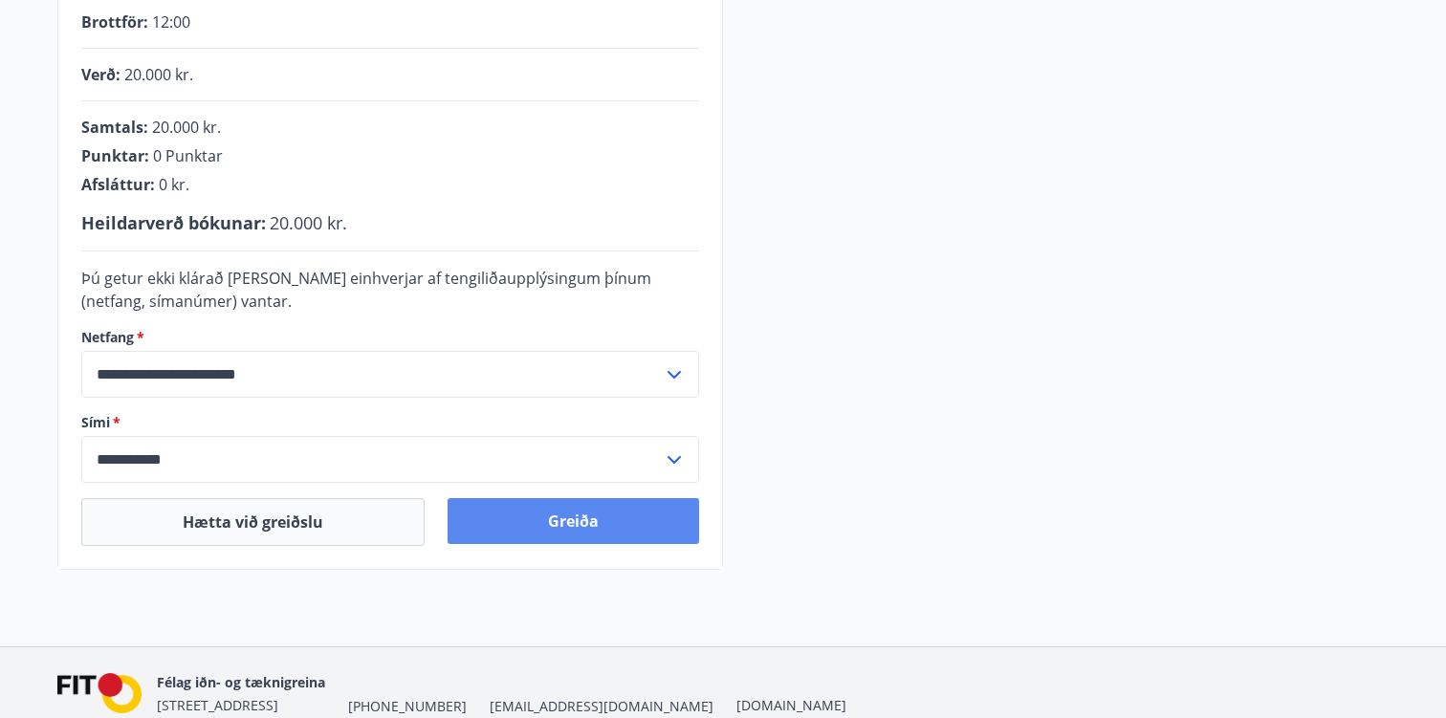
click at [551, 530] on button "Greiða" at bounding box center [574, 521] width 252 height 46
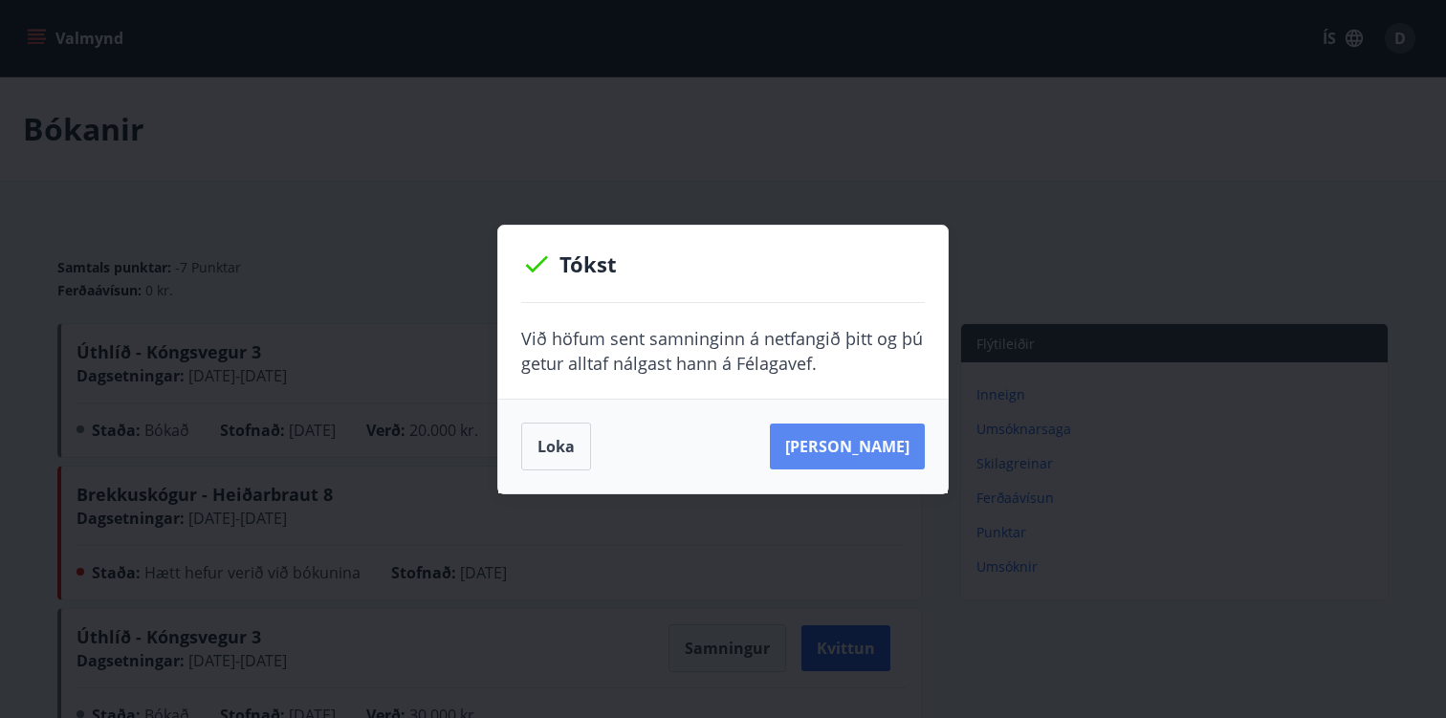
click at [841, 439] on button "[PERSON_NAME]" at bounding box center [847, 447] width 155 height 46
click at [558, 455] on button "Loka" at bounding box center [556, 447] width 70 height 48
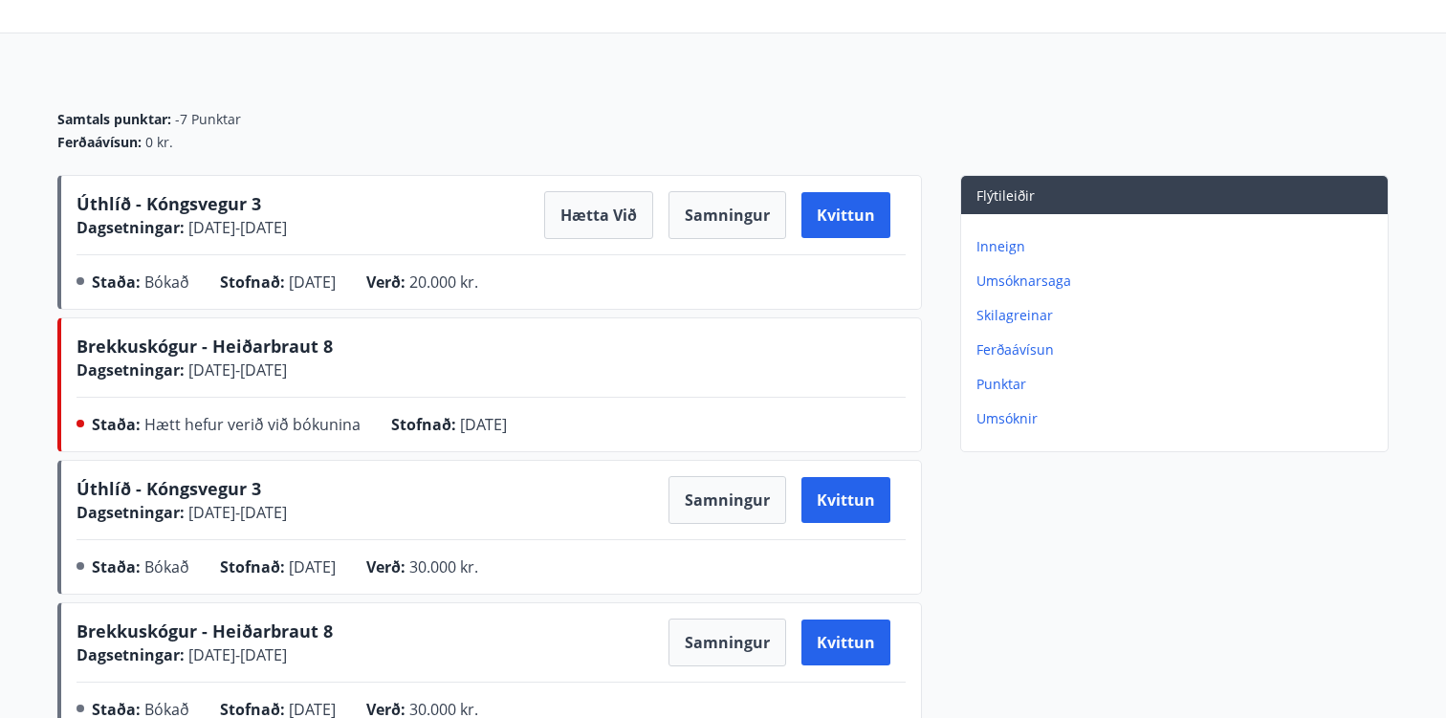
scroll to position [24, 0]
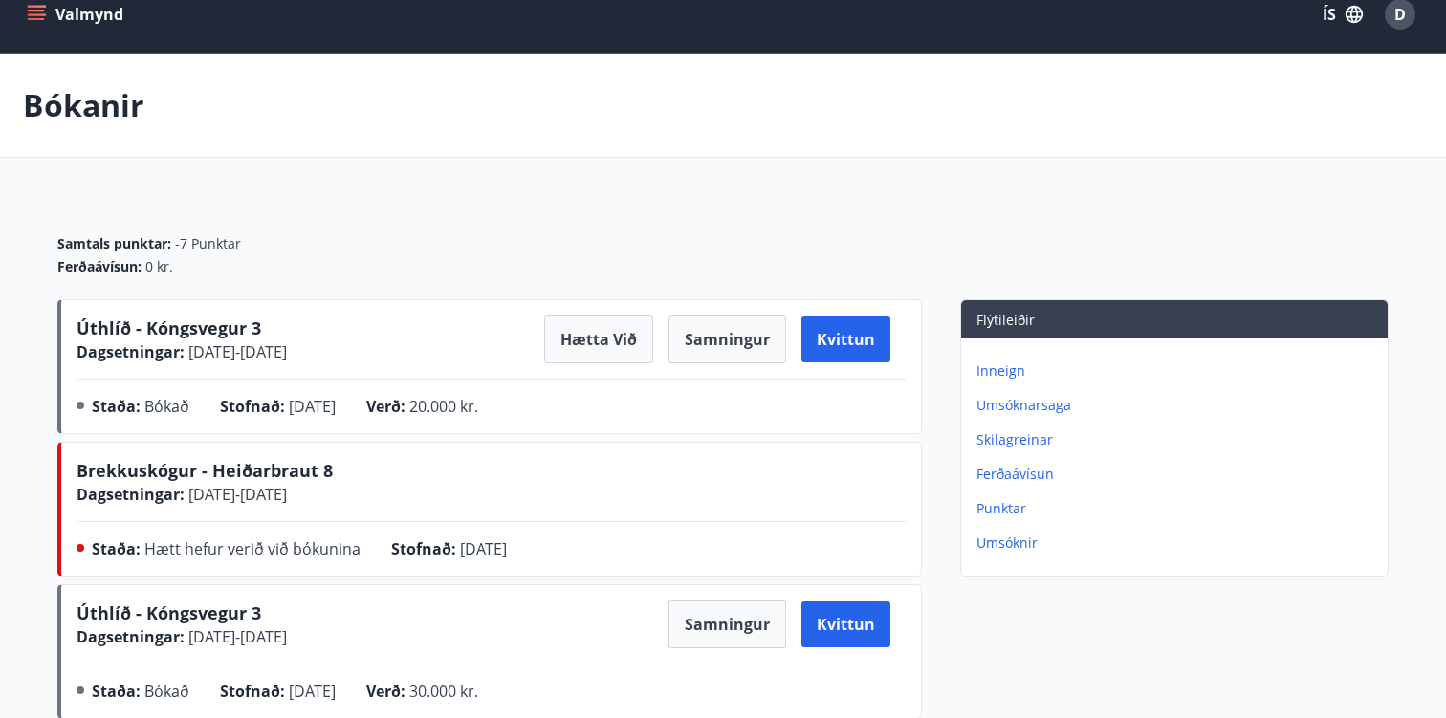
click at [33, 16] on icon "menu" at bounding box center [36, 14] width 19 height 19
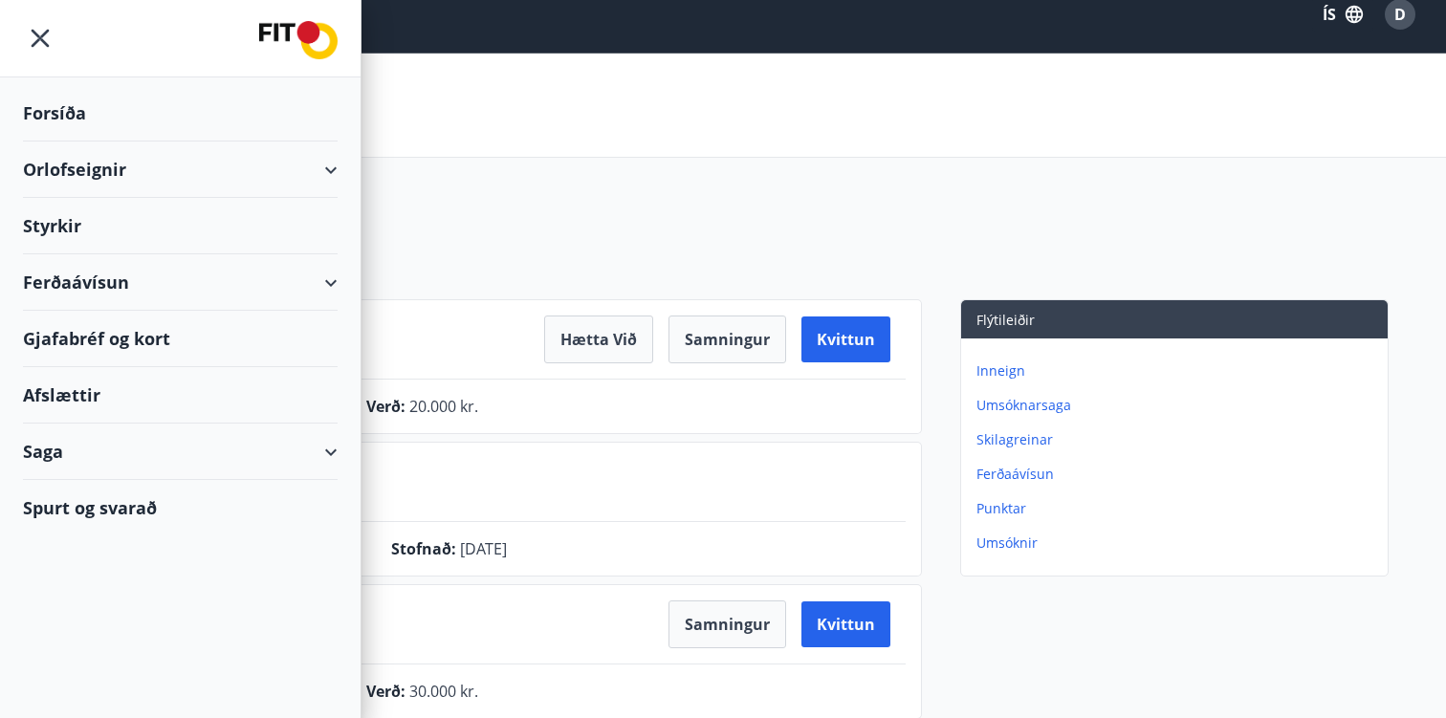
click at [116, 174] on div "Orlofseignir" at bounding box center [180, 170] width 315 height 56
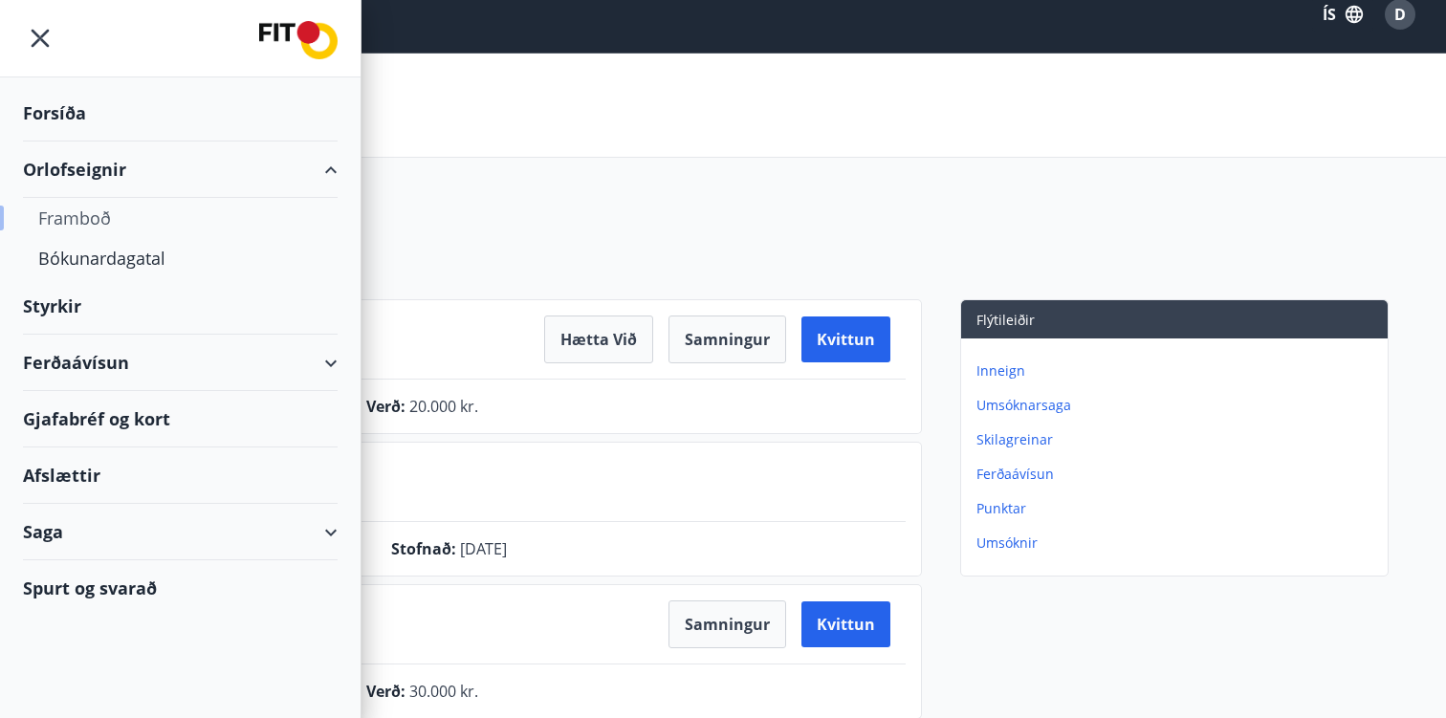
click at [100, 224] on div "Framboð" at bounding box center [180, 218] width 284 height 40
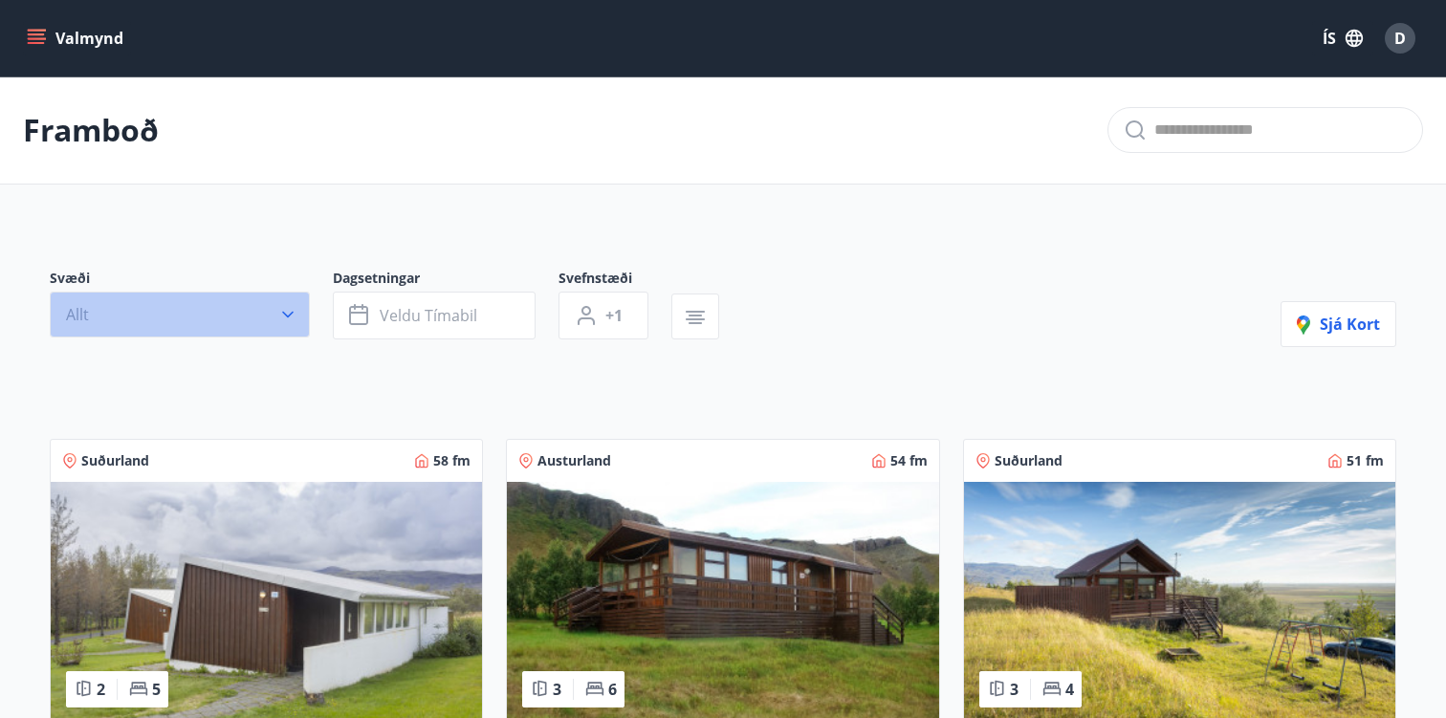
click at [224, 331] on button "Allt" at bounding box center [180, 315] width 260 height 46
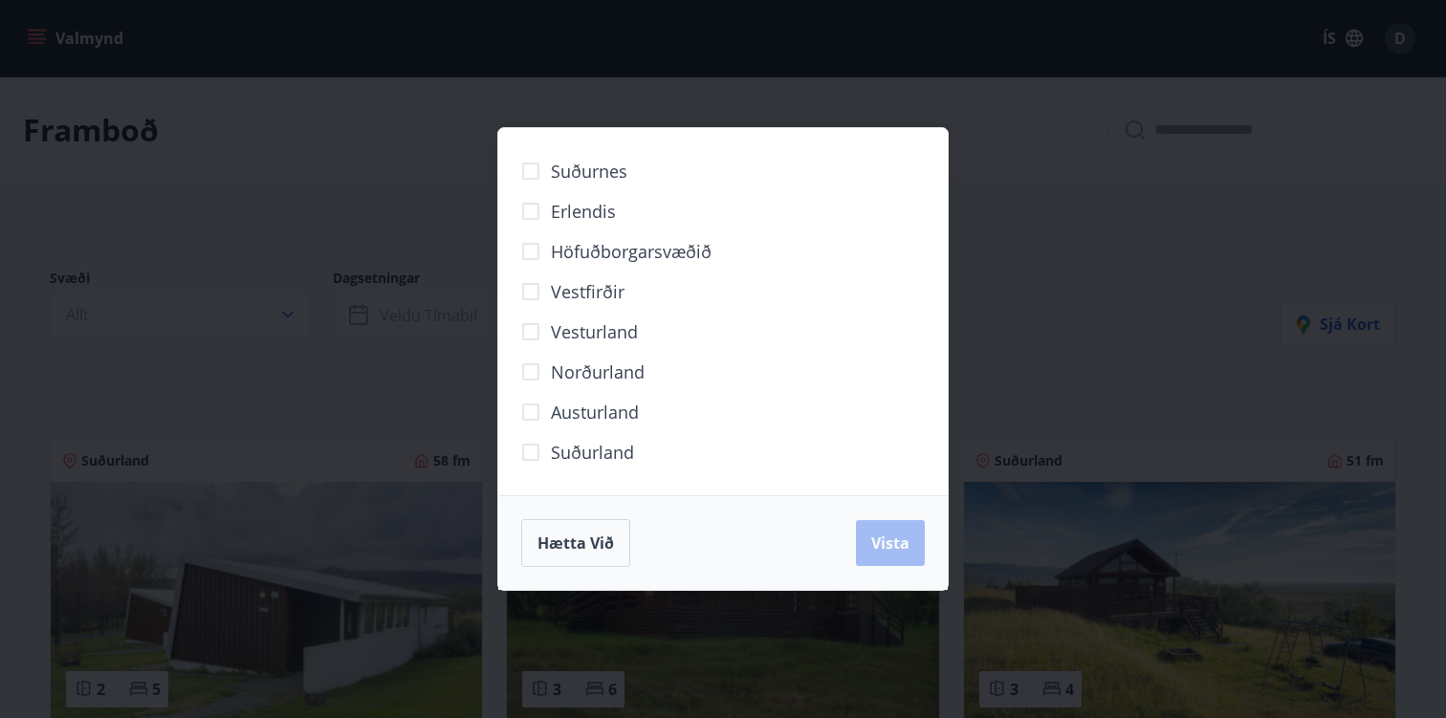
click at [225, 243] on div "Suðurnes Erlendis Höfuðborgarsvæðið [GEOGRAPHIC_DATA] [GEOGRAPHIC_DATA] [GEOGRA…" at bounding box center [723, 359] width 1446 height 718
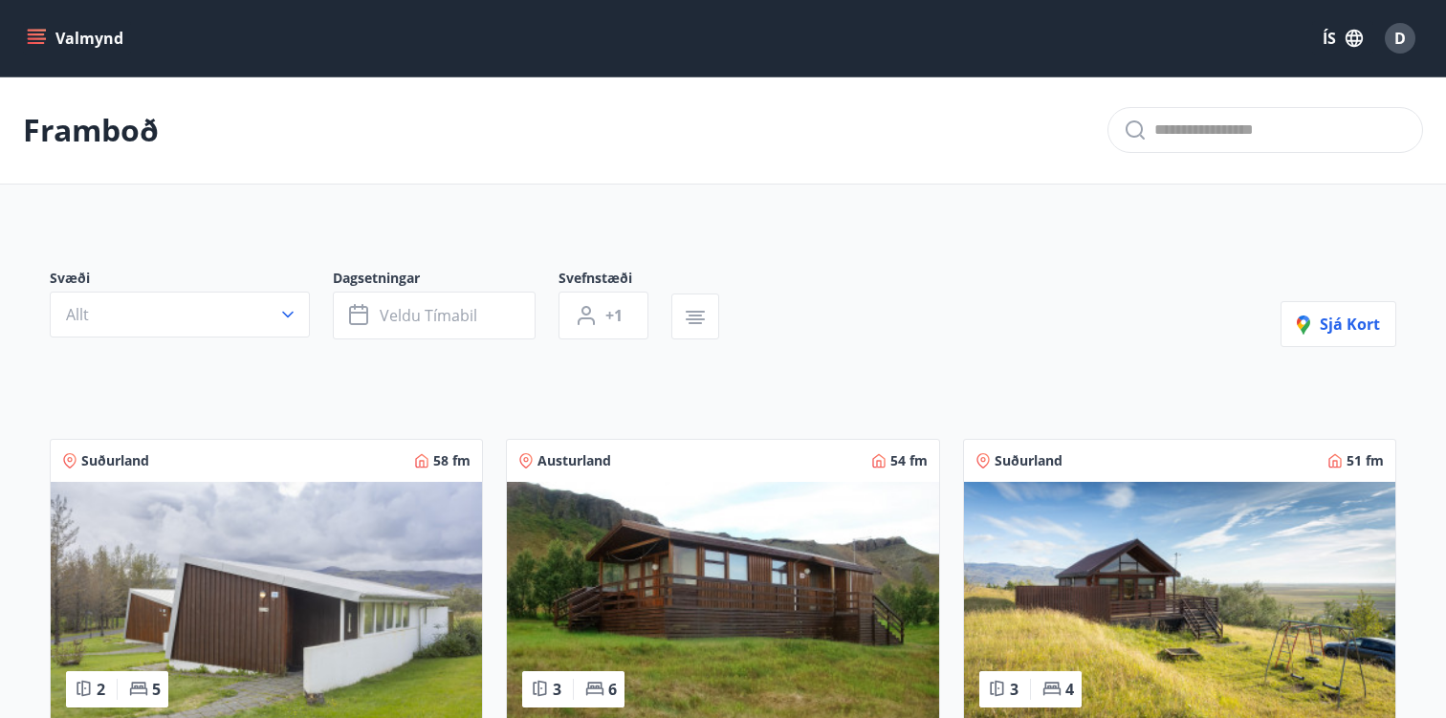
click at [26, 33] on button "Valmynd" at bounding box center [77, 38] width 108 height 34
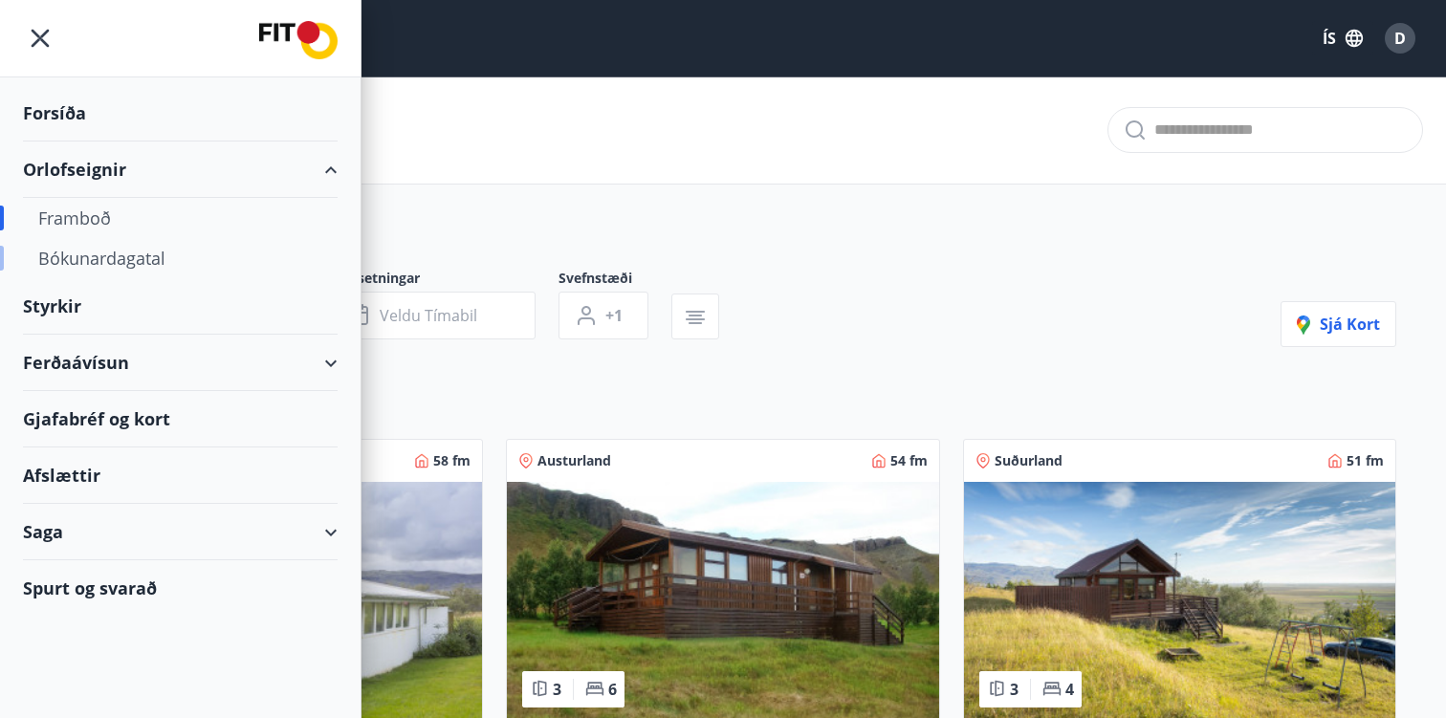
click at [155, 260] on div "Bókunardagatal" at bounding box center [180, 258] width 284 height 40
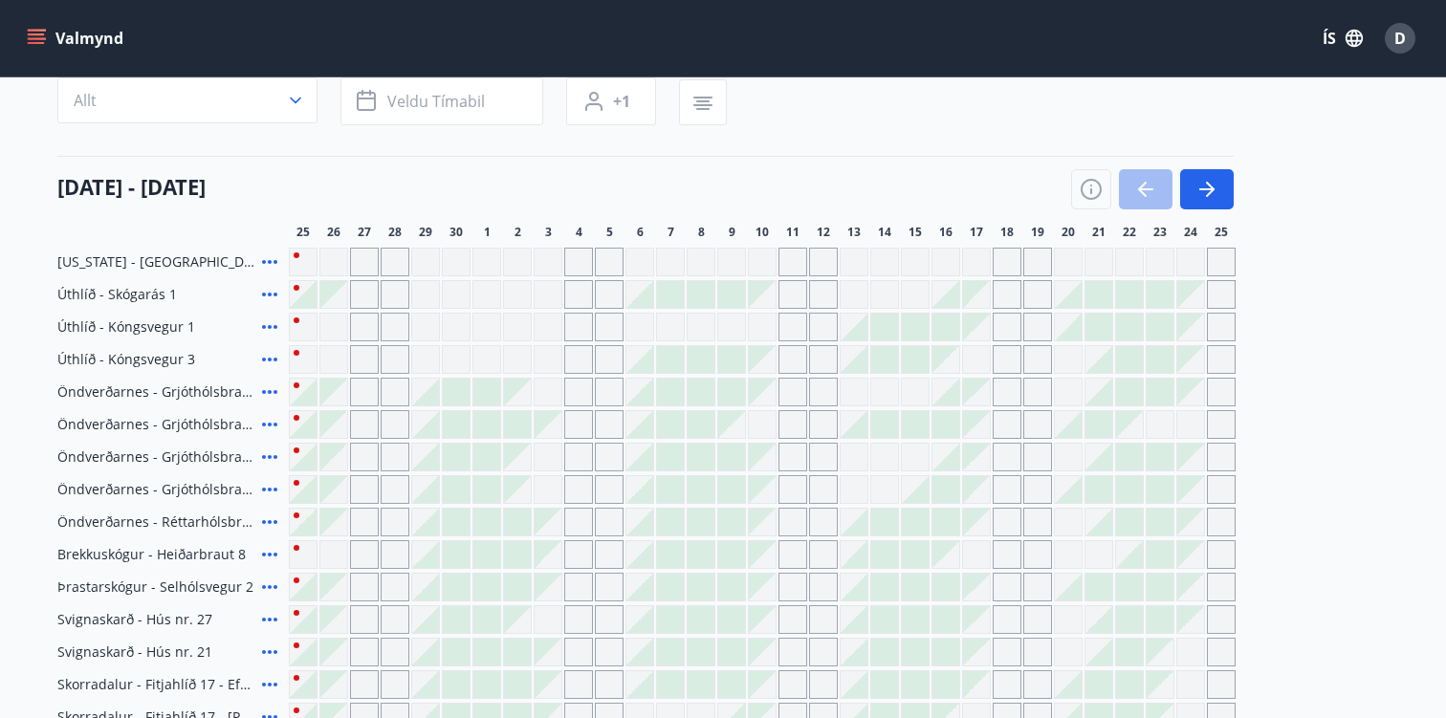
scroll to position [204, 0]
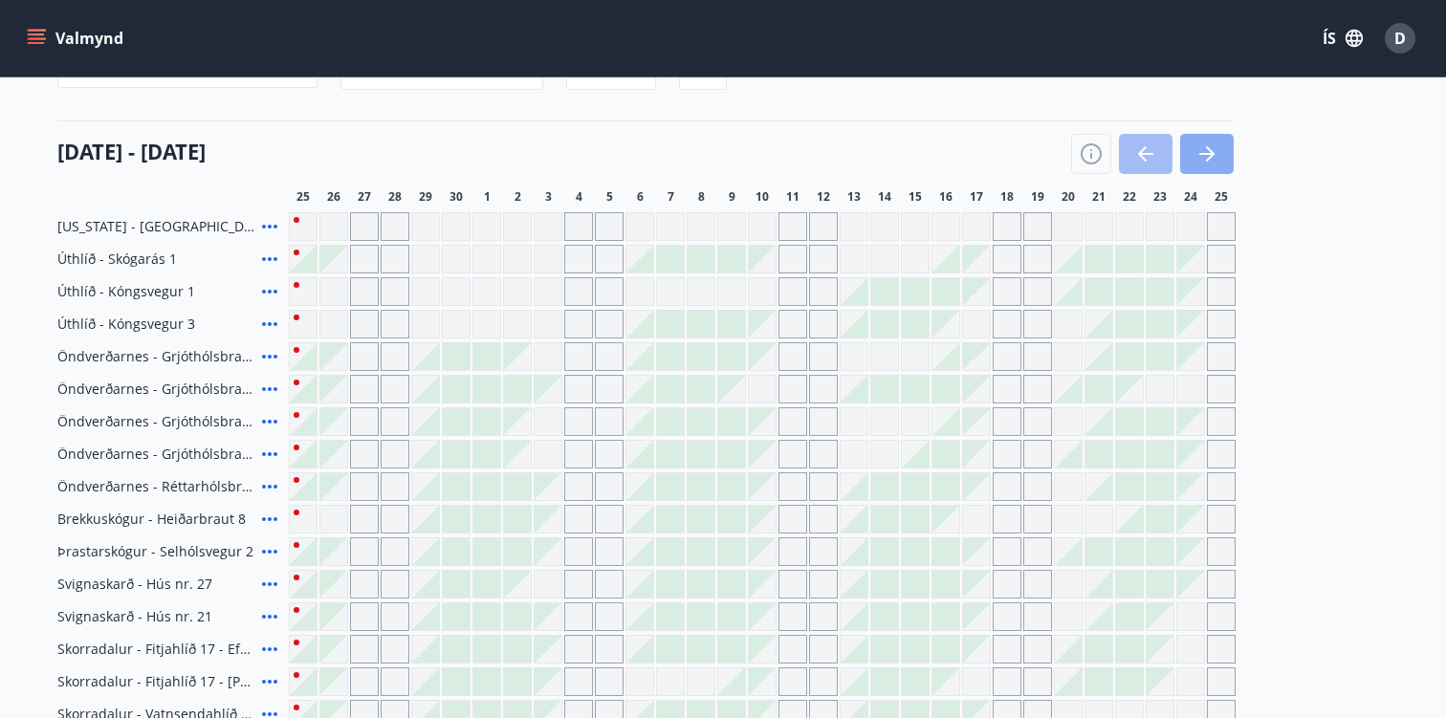
click at [1222, 158] on button "button" at bounding box center [1207, 154] width 54 height 40
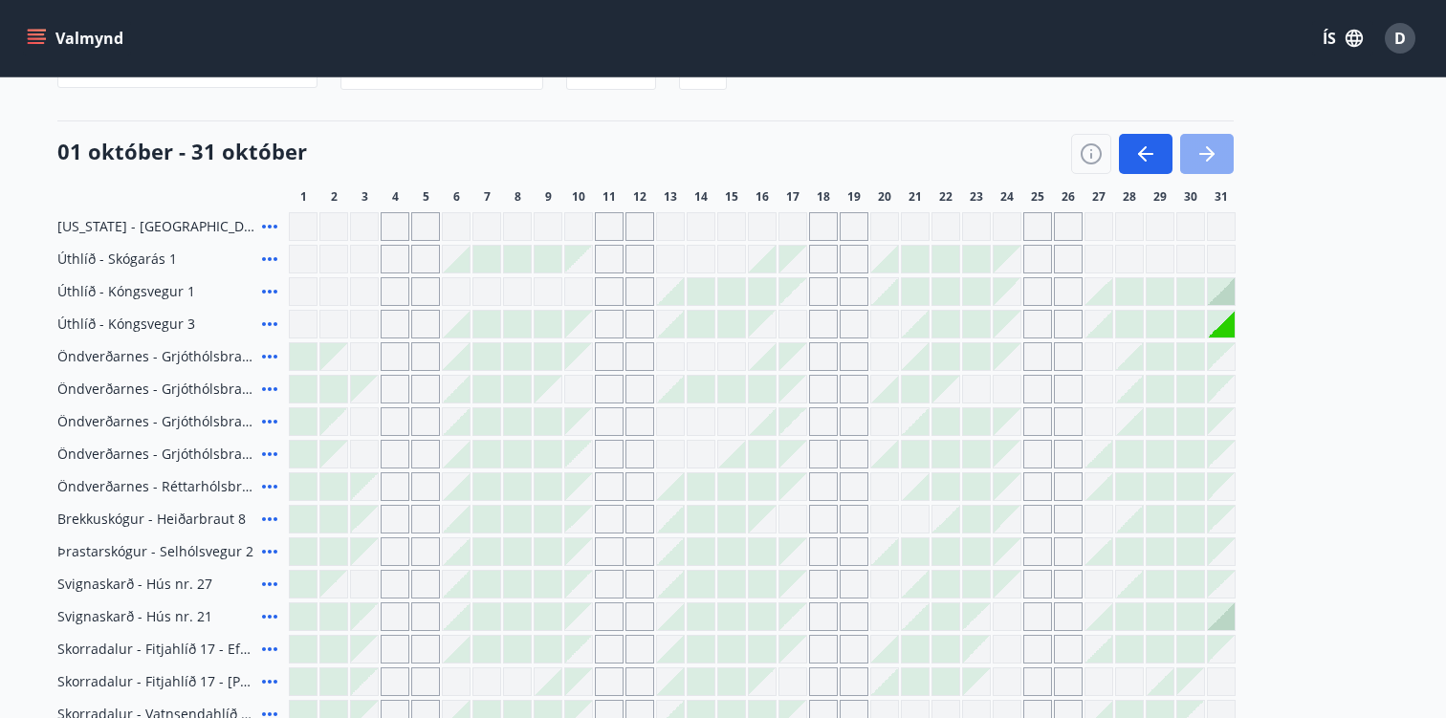
click at [1212, 151] on icon "button" at bounding box center [1210, 153] width 9 height 15
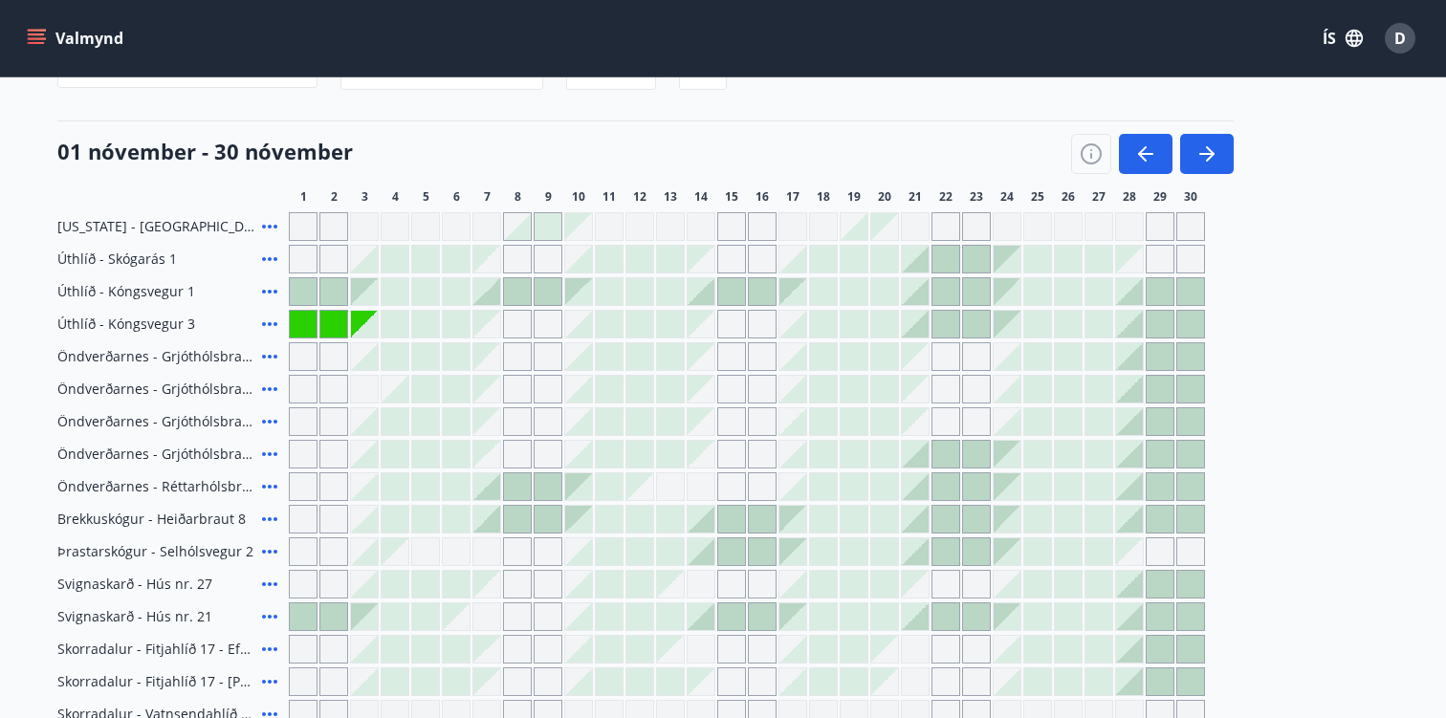
click at [301, 288] on div at bounding box center [303, 291] width 27 height 27
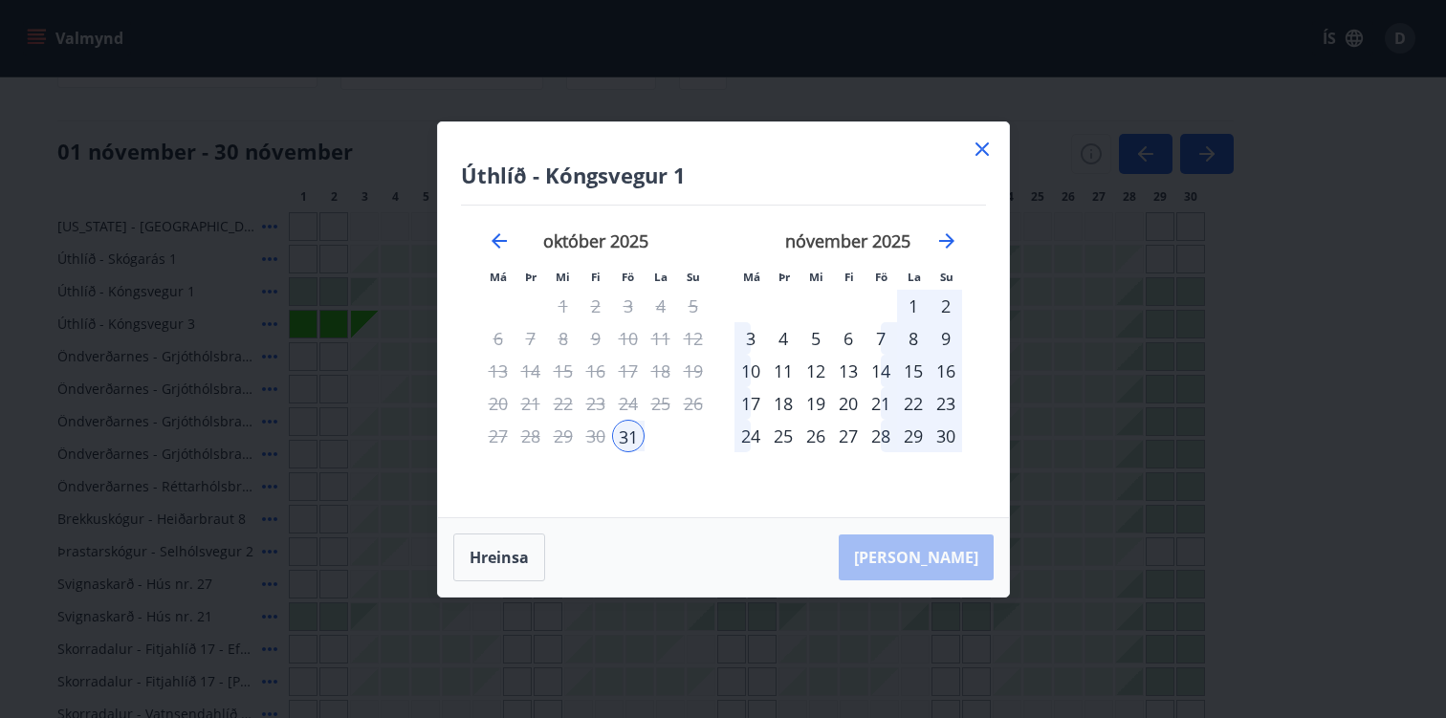
click at [748, 334] on div "3" at bounding box center [750, 338] width 33 height 33
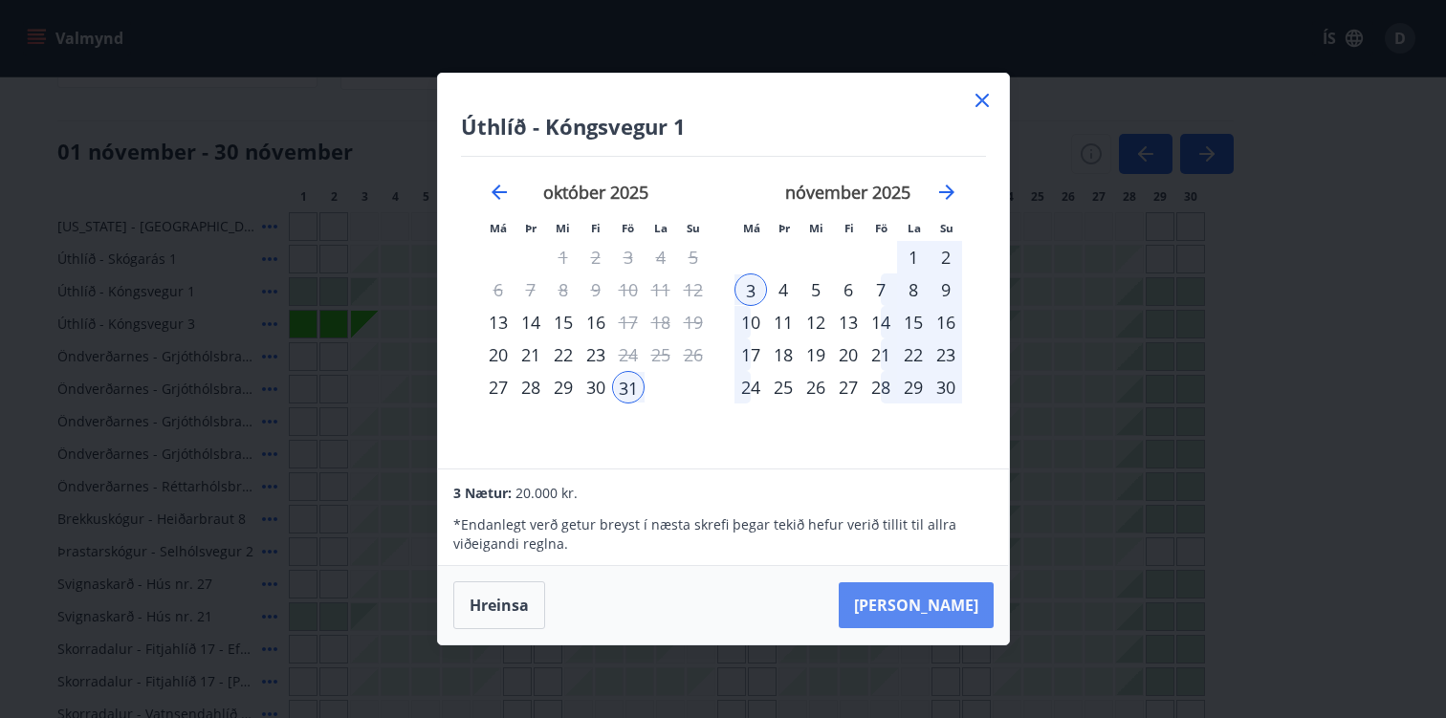
click at [938, 595] on button "[PERSON_NAME]" at bounding box center [916, 605] width 155 height 46
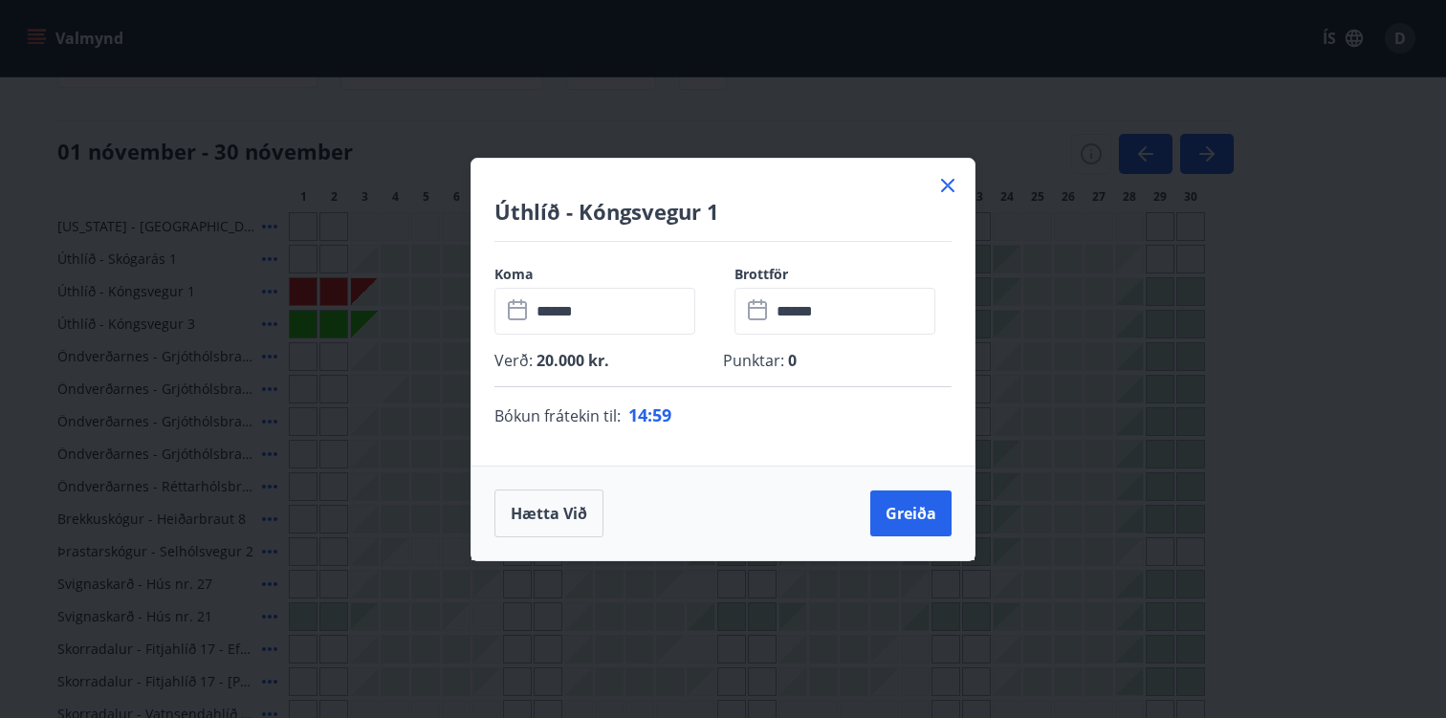
click at [948, 187] on icon at bounding box center [947, 185] width 23 height 23
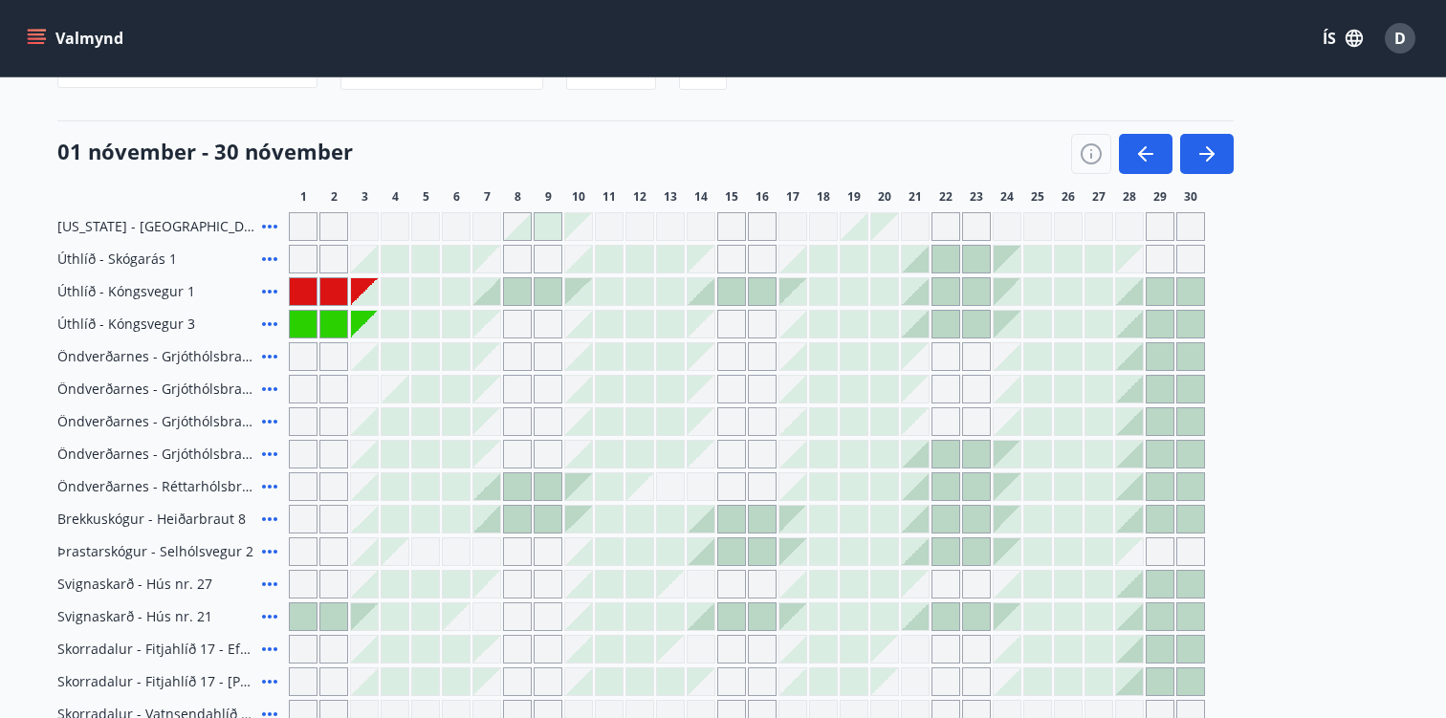
click at [322, 293] on div at bounding box center [333, 291] width 27 height 27
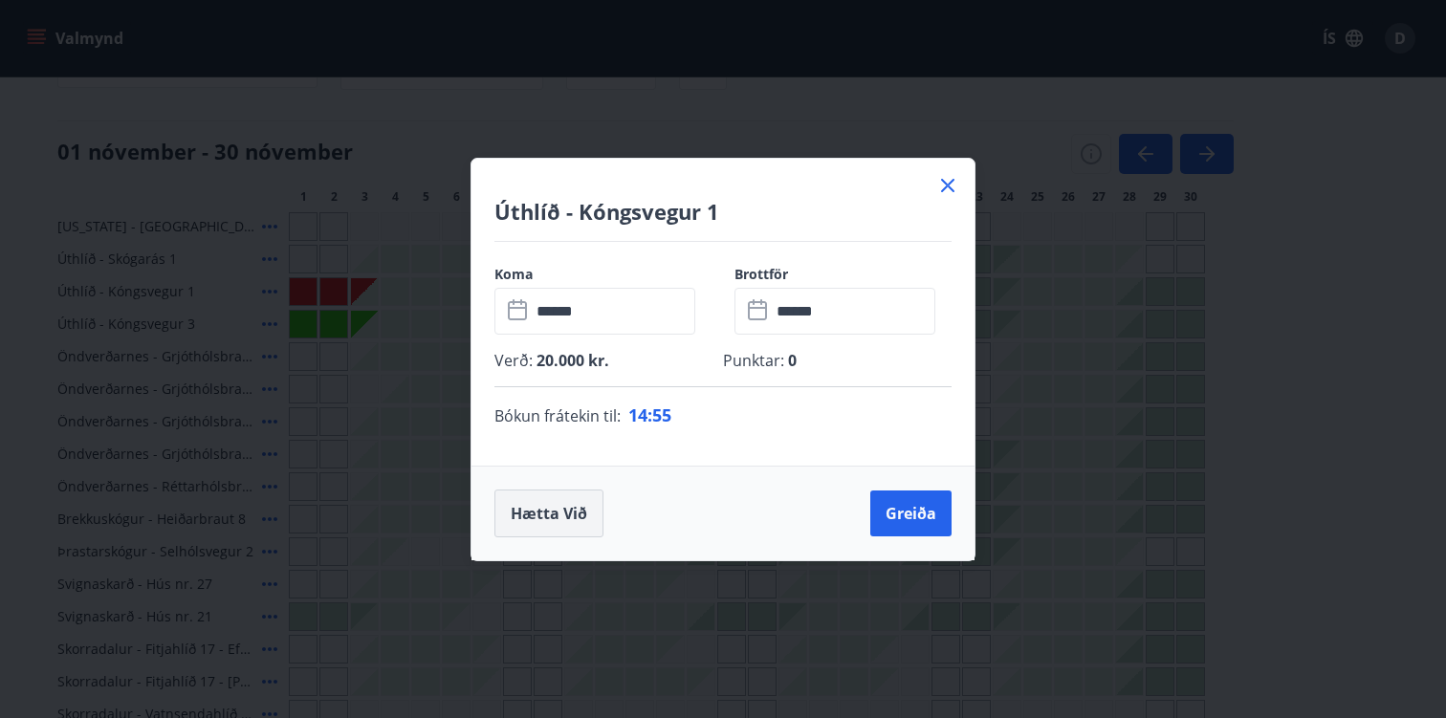
click at [554, 511] on button "Hætta við" at bounding box center [548, 514] width 109 height 48
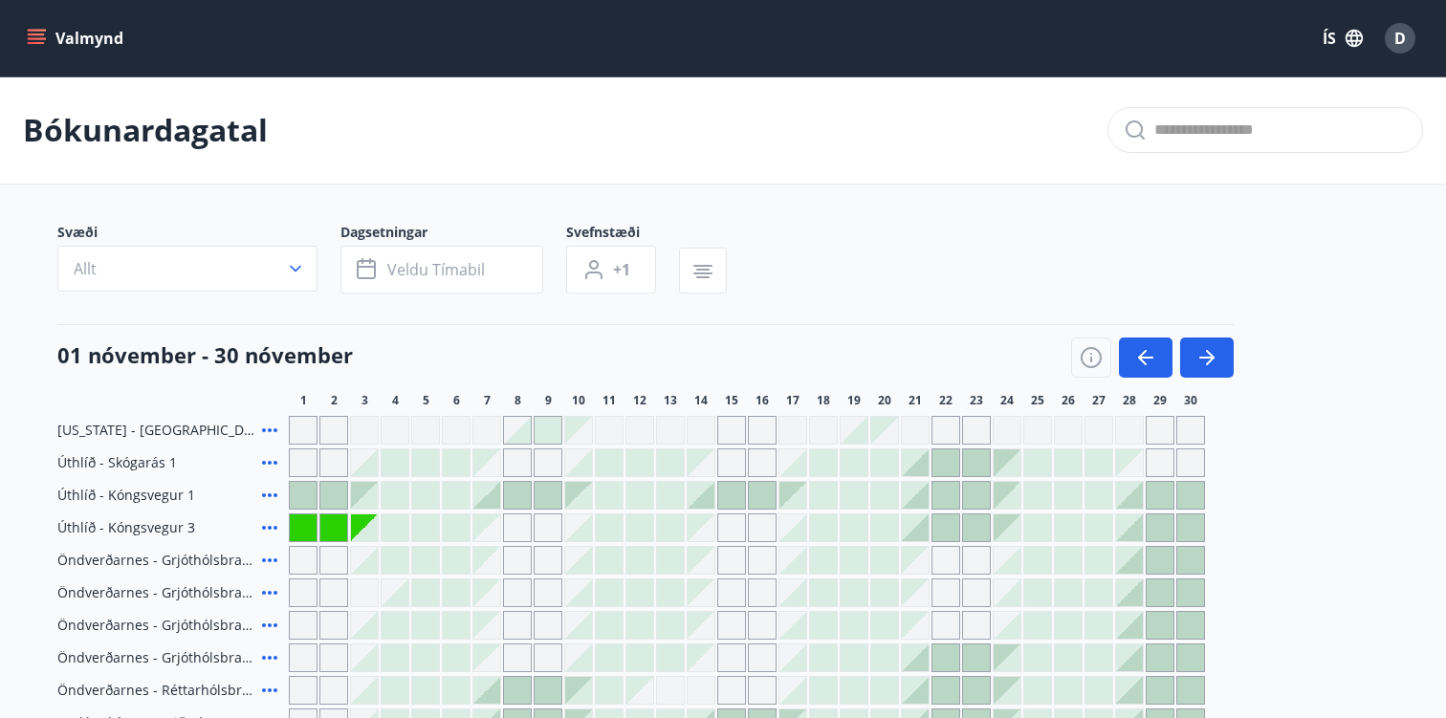
scroll to position [0, 0]
